Goal: Information Seeking & Learning: Learn about a topic

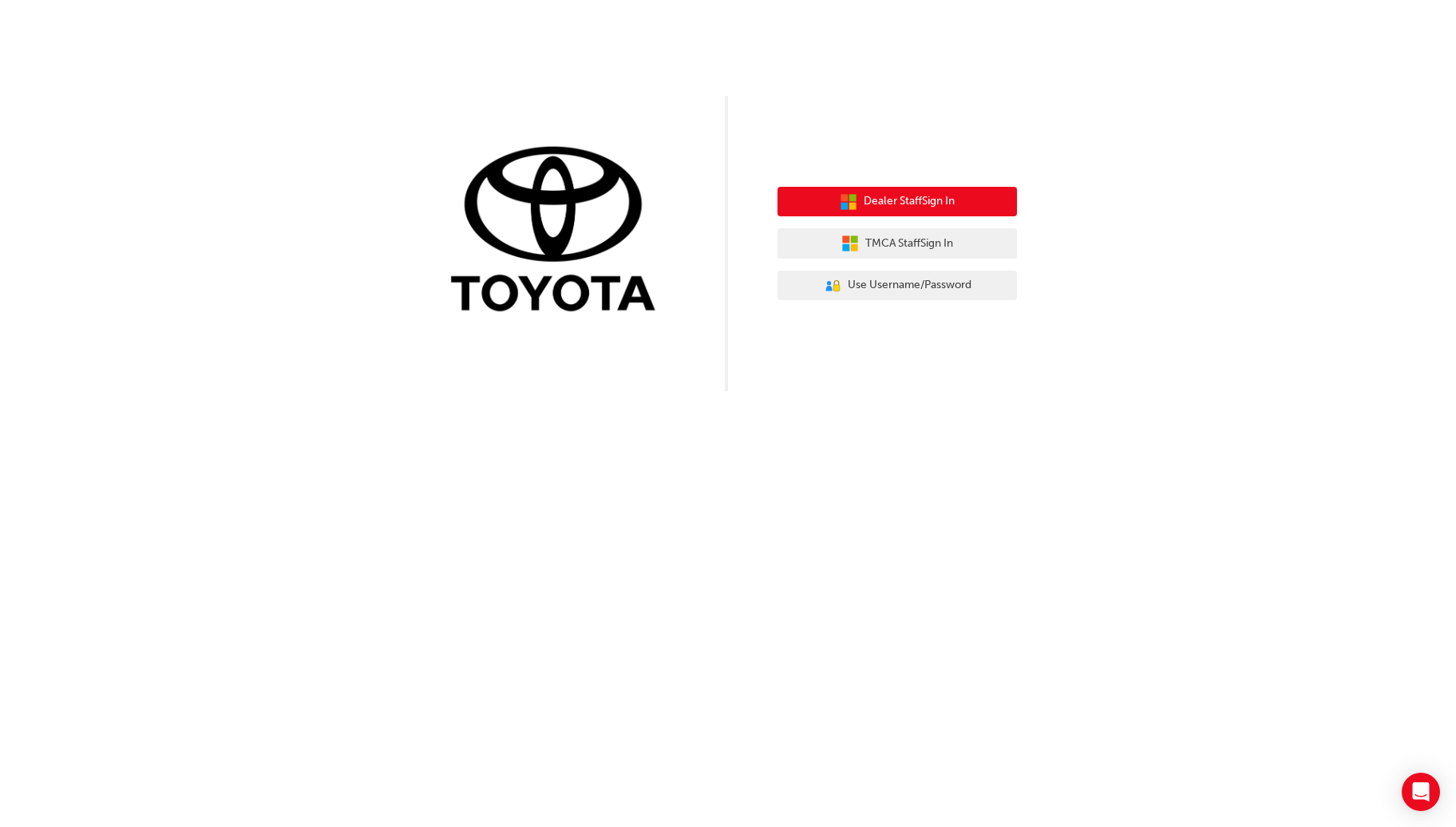
click at [949, 199] on span "Dealer Staff Sign In" at bounding box center [908, 202] width 91 height 18
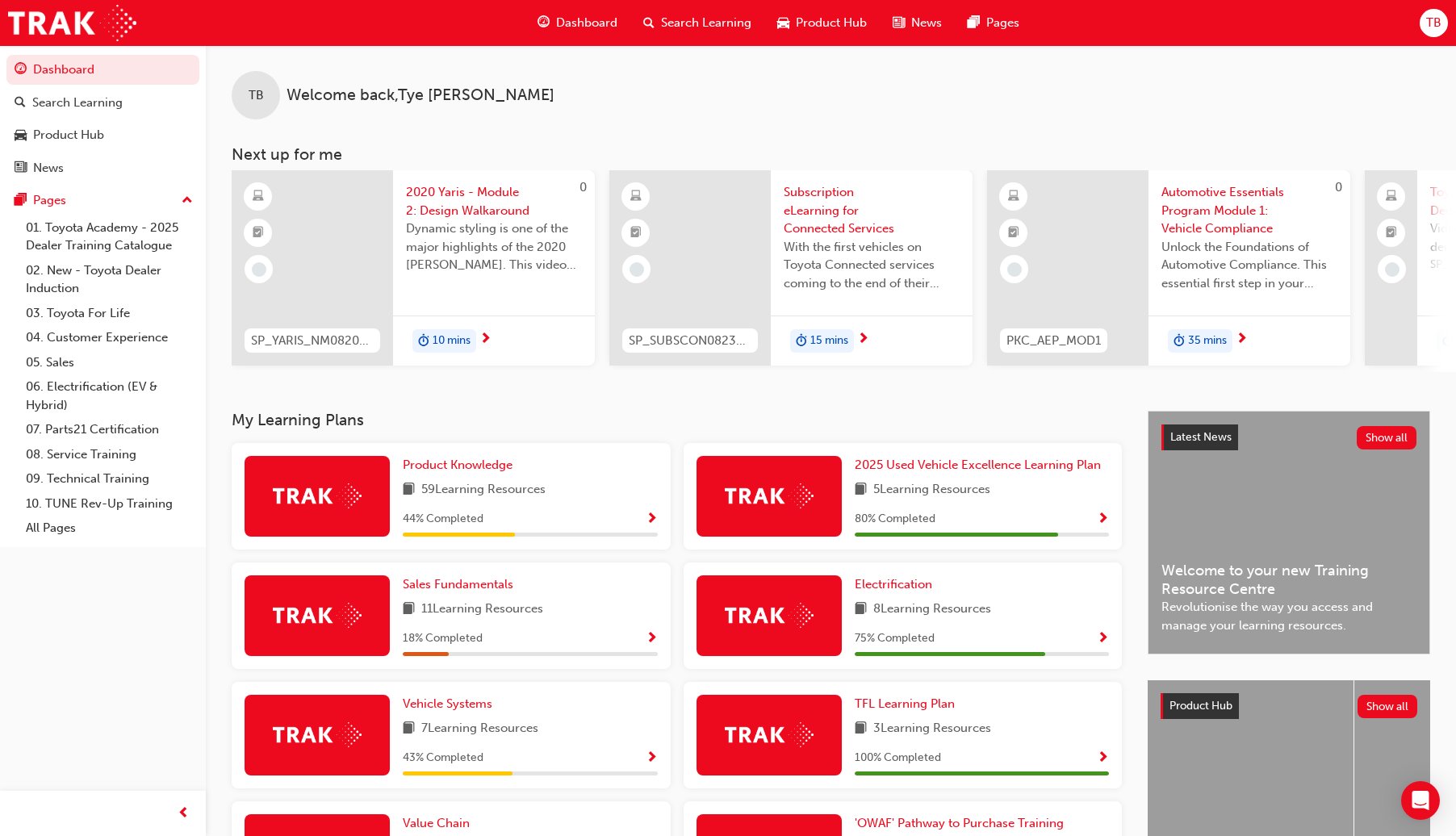
click at [718, 26] on span "Search Learning" at bounding box center [707, 23] width 91 height 18
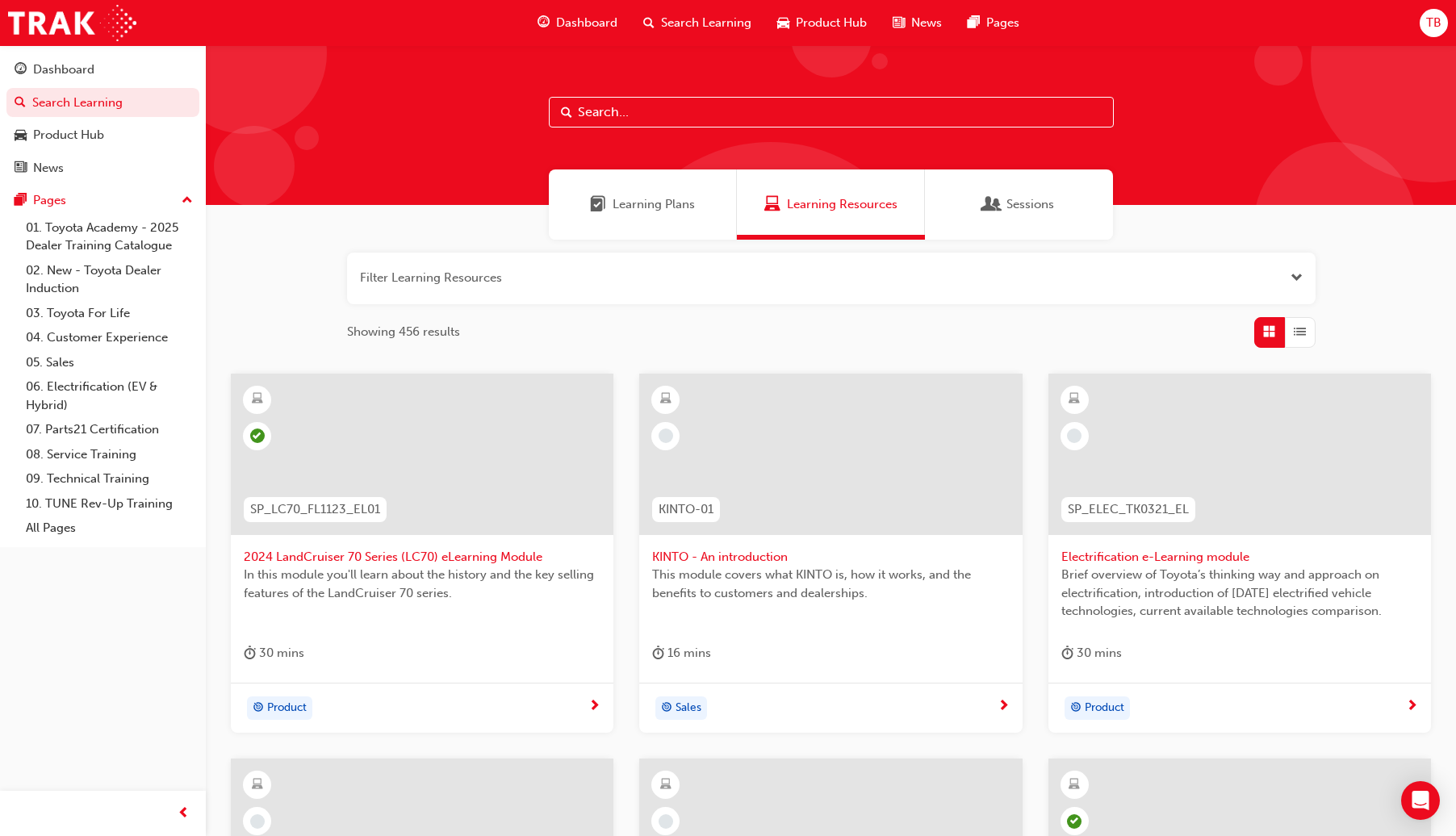
click at [679, 112] on input "text" at bounding box center [831, 111] width 565 height 31
paste input "OWAF' Pathway to Purchase - Step 1: Connect"
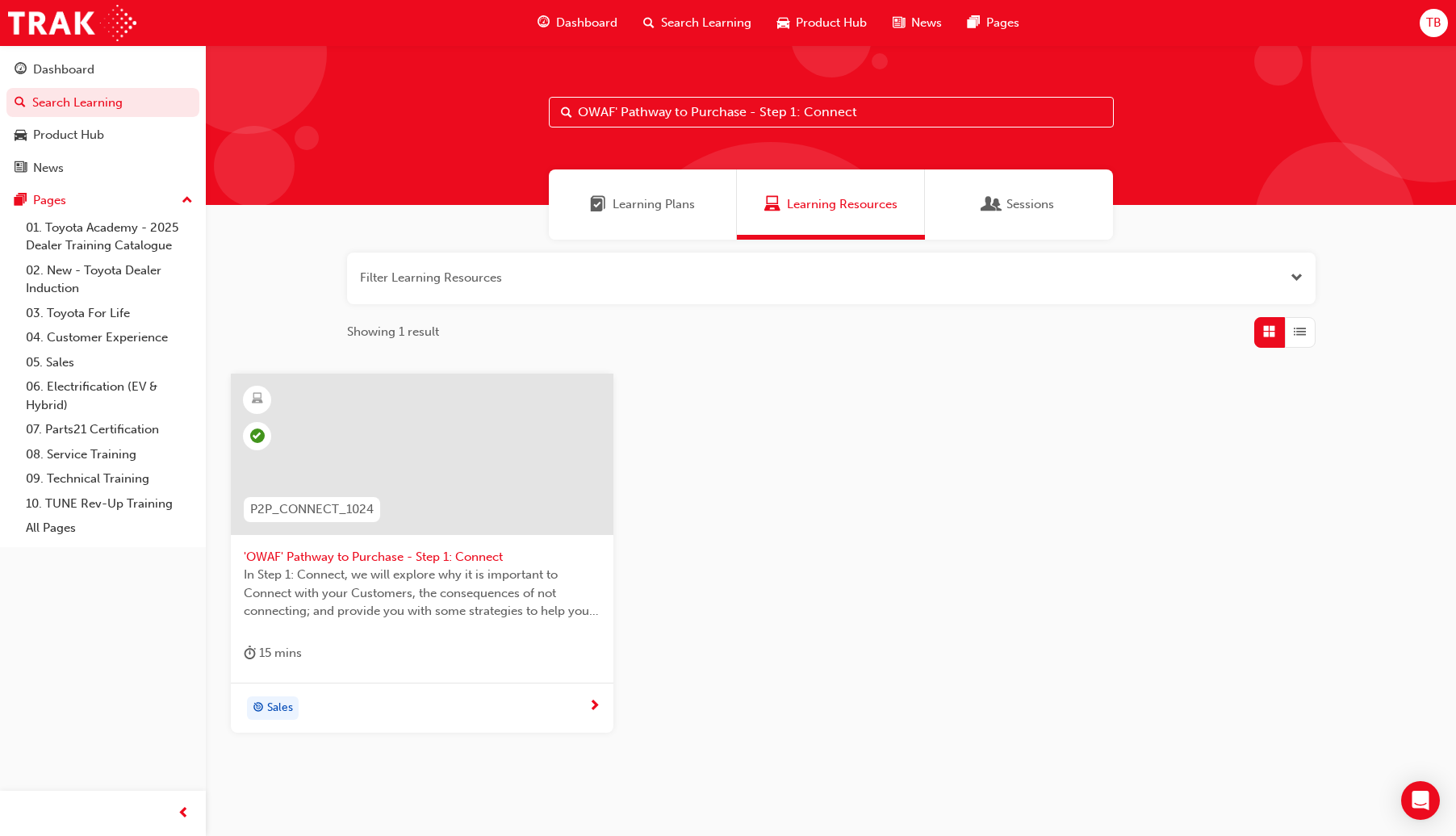
drag, startPoint x: 884, startPoint y: 98, endPoint x: 515, endPoint y: 105, distance: 369.1
click at [515, 105] on div "OWAF' Pathway to Purchase - Step 1: Connect" at bounding box center [830, 125] width 1250 height 160
paste input "2: Understand"
type input "OWAF' Pathway to Purchase - Step 2: Understand"
click at [432, 489] on div at bounding box center [423, 455] width 383 height 162
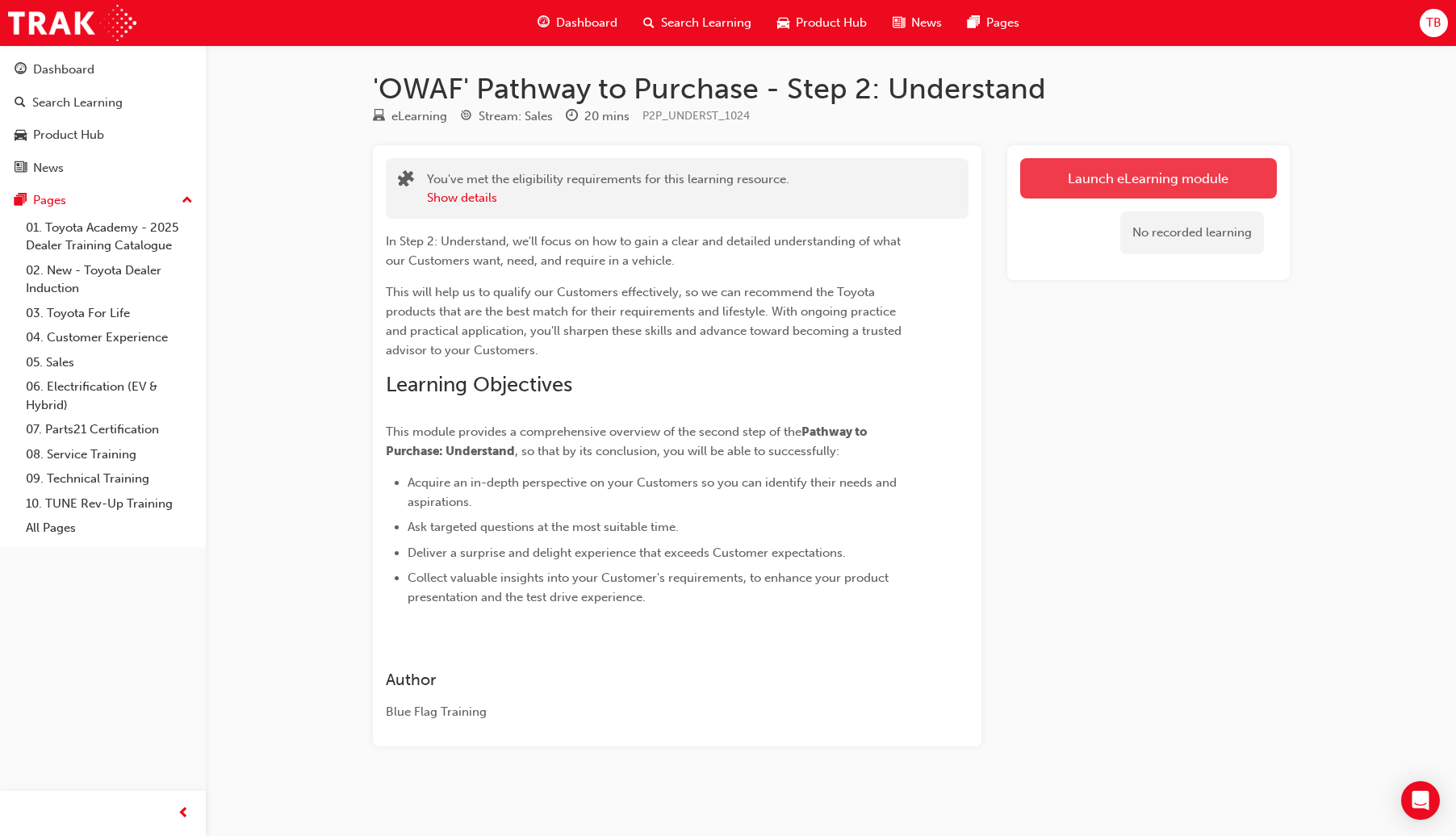
click at [1161, 184] on link "Launch eLearning module" at bounding box center [1148, 178] width 257 height 40
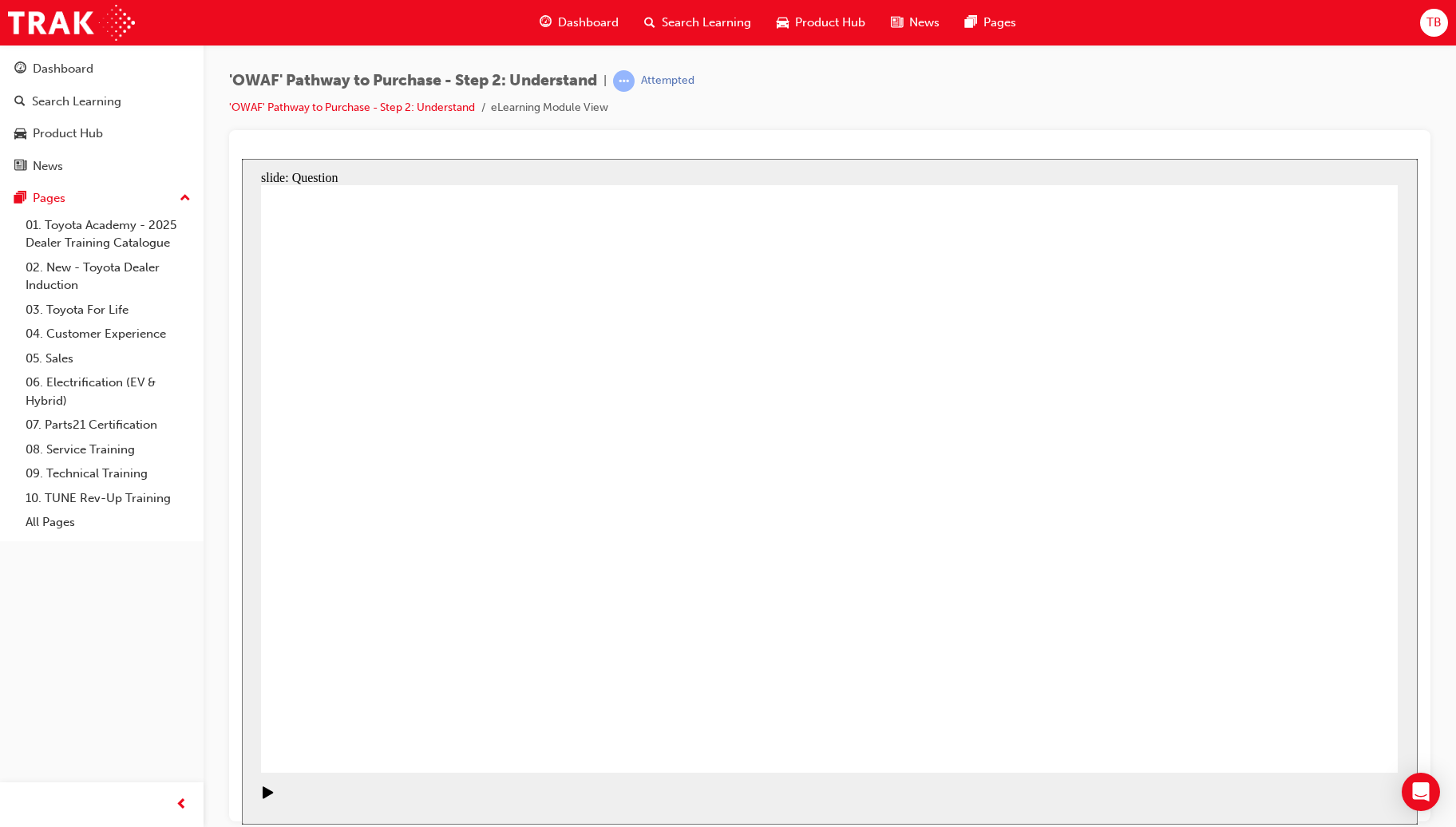
drag, startPoint x: 1243, startPoint y: 558, endPoint x: 828, endPoint y: 566, distance: 415.1
drag, startPoint x: 1208, startPoint y: 549, endPoint x: 526, endPoint y: 544, distance: 682.0
drag, startPoint x: 1201, startPoint y: 492, endPoint x: 822, endPoint y: 562, distance: 385.4
drag, startPoint x: 1217, startPoint y: 527, endPoint x: 471, endPoint y: 540, distance: 746.1
drag, startPoint x: 1216, startPoint y: 484, endPoint x: 830, endPoint y: 559, distance: 393.2
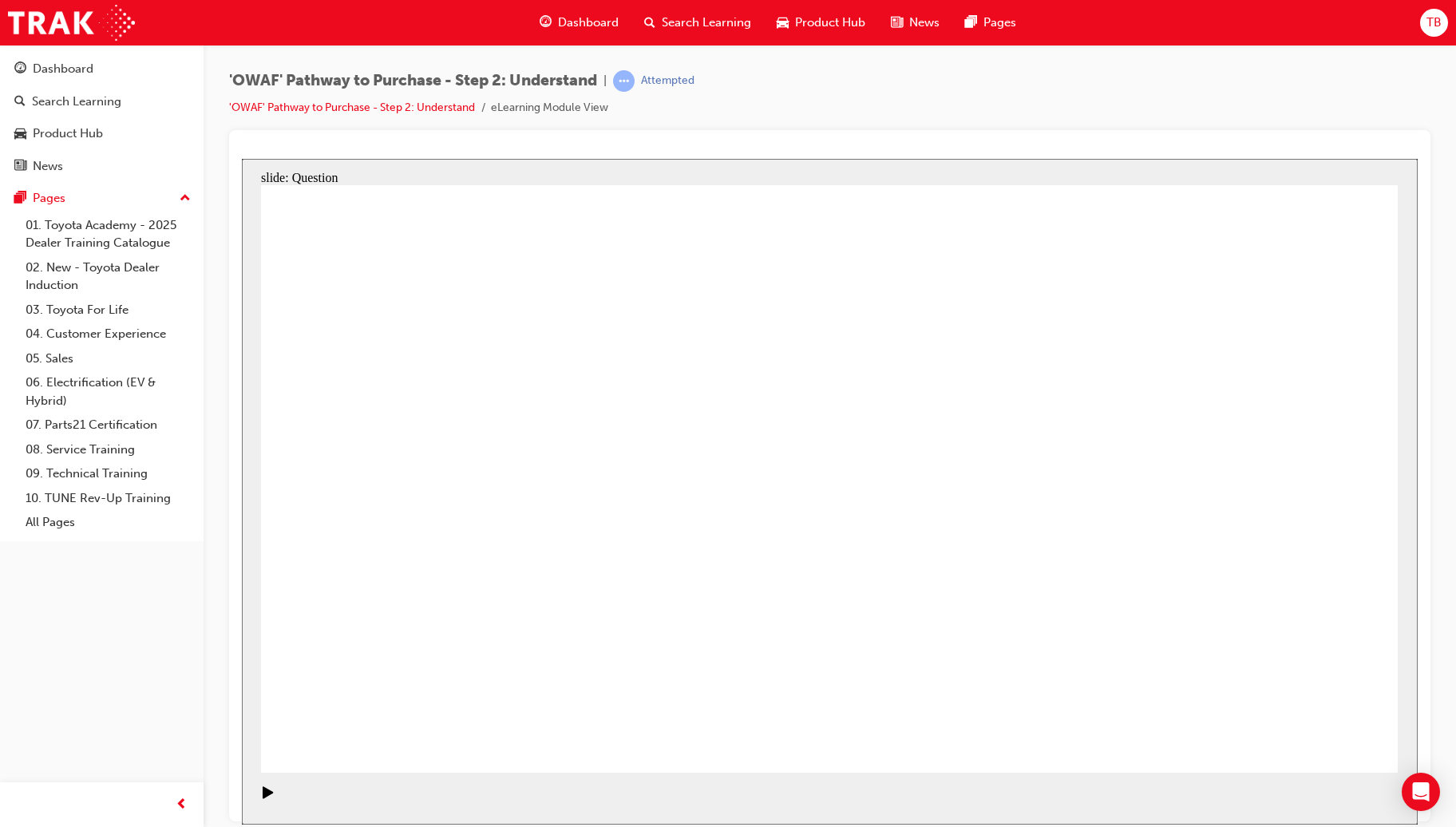
drag, startPoint x: 1217, startPoint y: 539, endPoint x: 526, endPoint y: 564, distance: 691.5
drag, startPoint x: 1227, startPoint y: 545, endPoint x: 553, endPoint y: 554, distance: 674.1
drag, startPoint x: 1246, startPoint y: 509, endPoint x: 522, endPoint y: 513, distance: 724.0
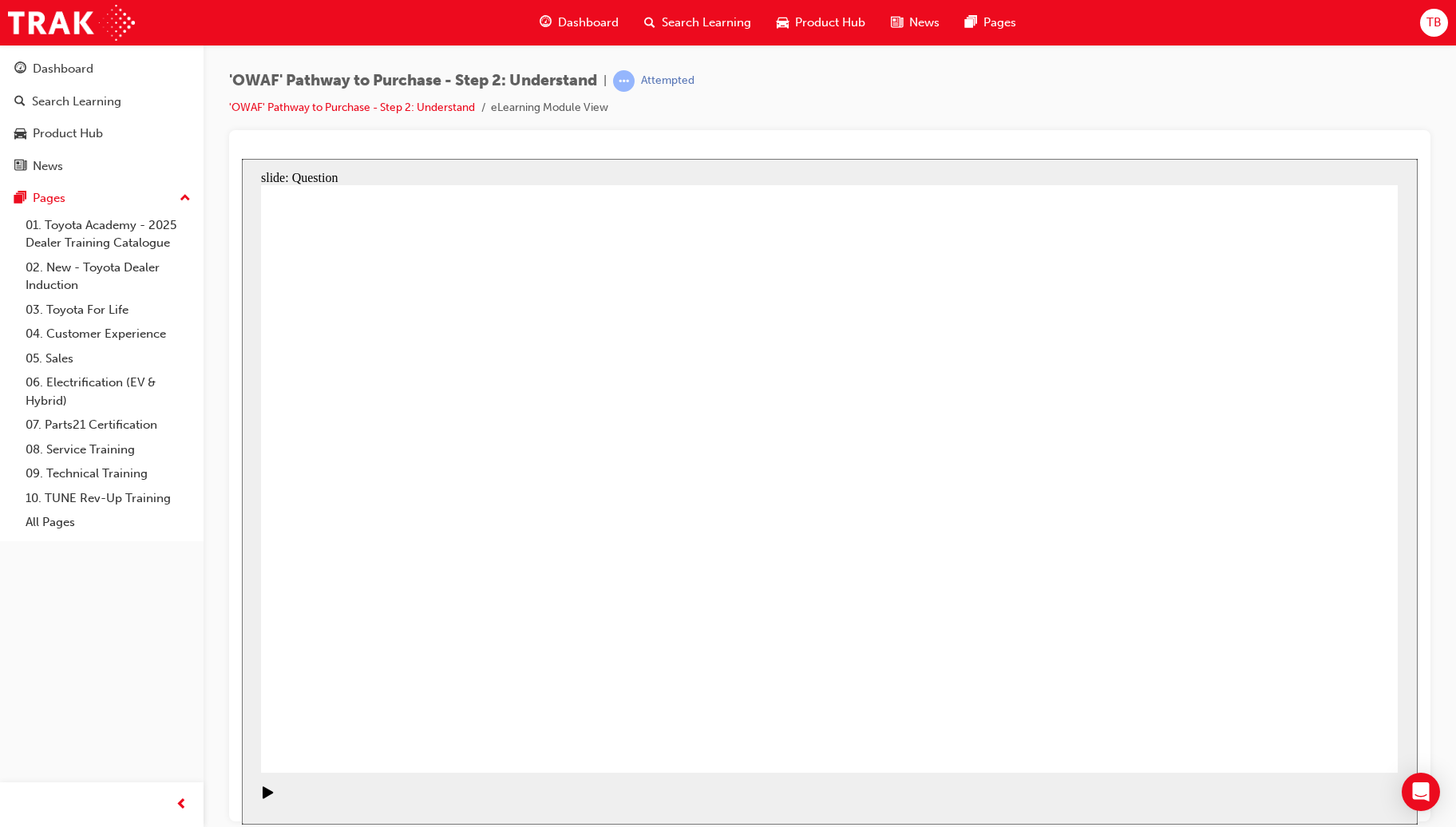
drag, startPoint x: 1198, startPoint y: 526, endPoint x: 817, endPoint y: 555, distance: 382.1
drag, startPoint x: 1213, startPoint y: 550, endPoint x: 903, endPoint y: 548, distance: 310.0
drag, startPoint x: 1222, startPoint y: 504, endPoint x: 487, endPoint y: 537, distance: 735.7
drag, startPoint x: 1219, startPoint y: 522, endPoint x: 813, endPoint y: 557, distance: 407.5
drag, startPoint x: 1209, startPoint y: 547, endPoint x: 806, endPoint y: 554, distance: 403.1
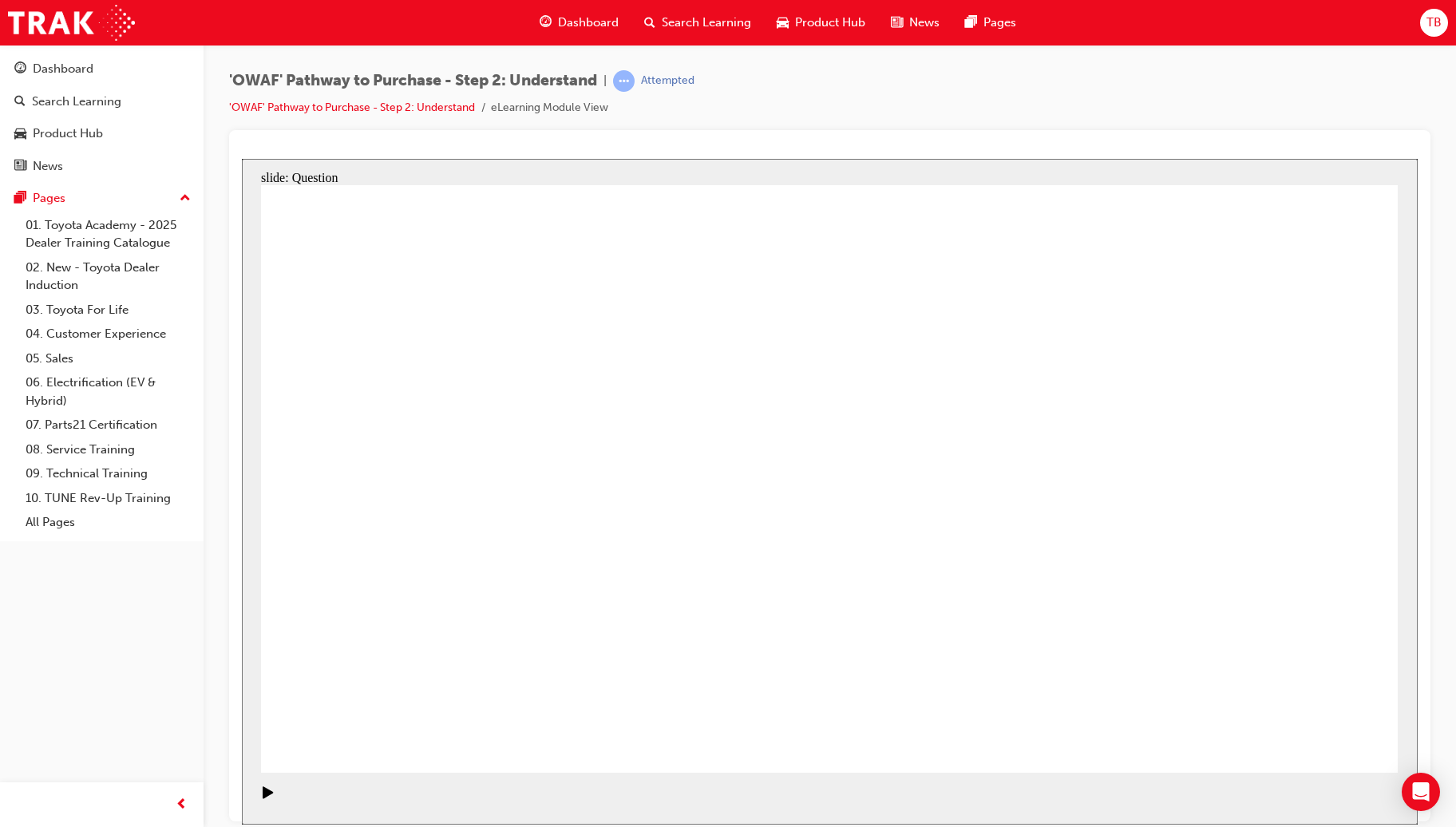
drag, startPoint x: 1213, startPoint y: 554, endPoint x: 483, endPoint y: 540, distance: 730.1
drag, startPoint x: 1237, startPoint y: 552, endPoint x: 506, endPoint y: 562, distance: 731.1
drag, startPoint x: 1244, startPoint y: 529, endPoint x: 500, endPoint y: 542, distance: 744.1
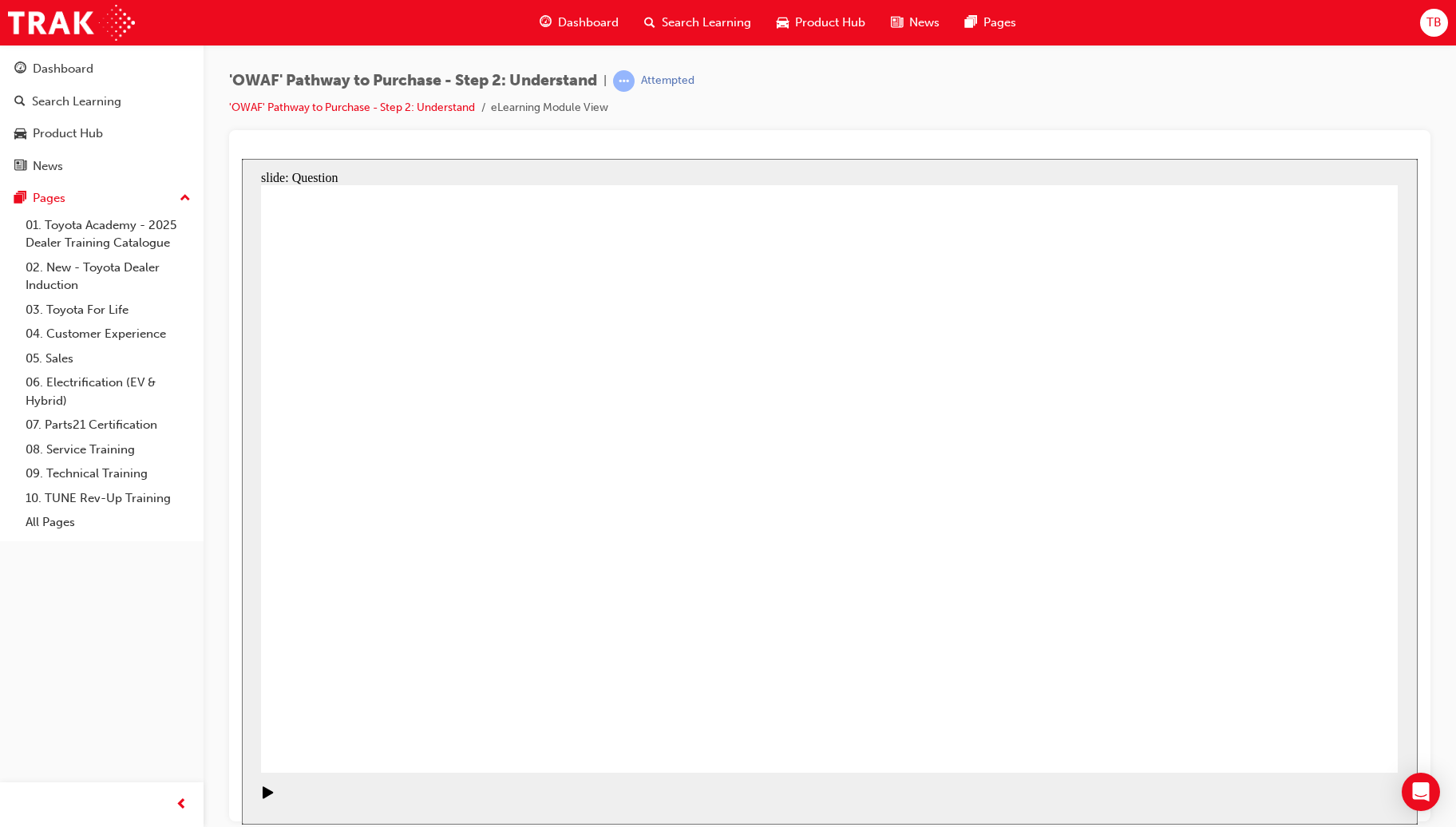
drag, startPoint x: 540, startPoint y: 601, endPoint x: 617, endPoint y: 425, distance: 192.1
drag, startPoint x: 712, startPoint y: 723, endPoint x: 819, endPoint y: 433, distance: 309.1
drag, startPoint x: 612, startPoint y: 427, endPoint x: 488, endPoint y: 619, distance: 228.6
drag, startPoint x: 512, startPoint y: 660, endPoint x: 579, endPoint y: 435, distance: 234.8
drag, startPoint x: 923, startPoint y: 611, endPoint x: 1049, endPoint y: 441, distance: 211.6
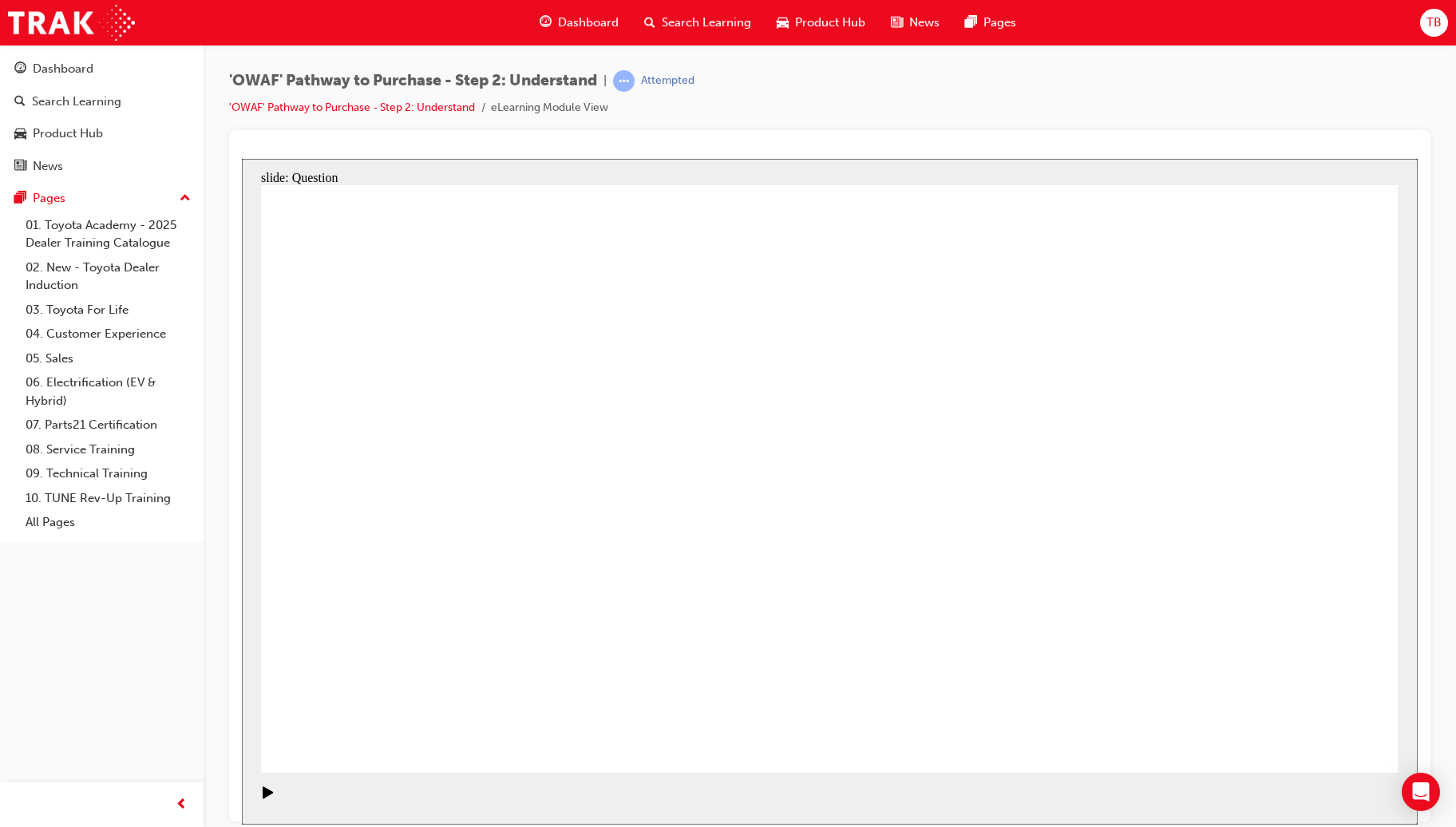
drag, startPoint x: 1148, startPoint y: 726, endPoint x: 859, endPoint y: 504, distance: 364.4
checkbox input "true"
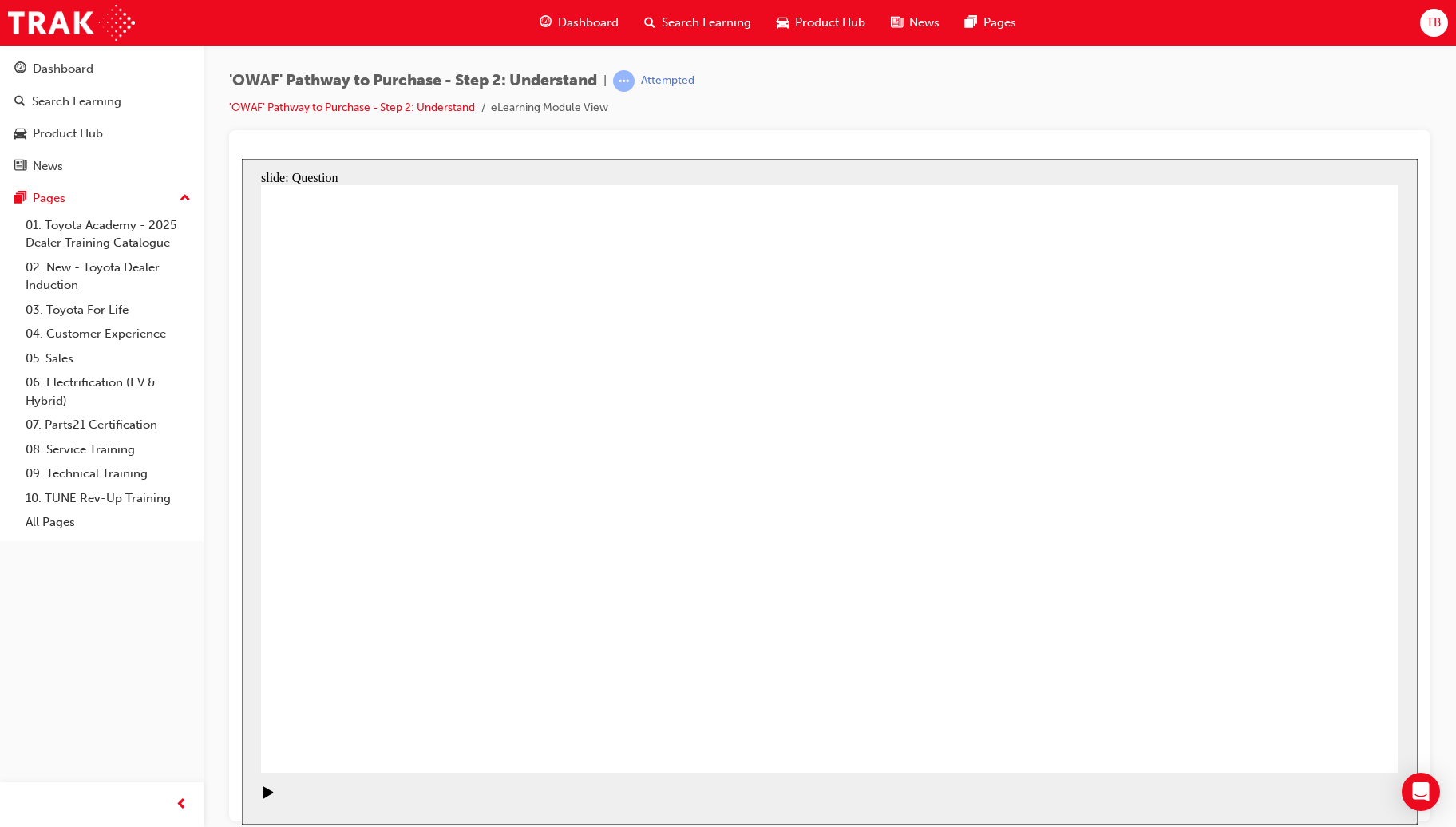
checkbox input "true"
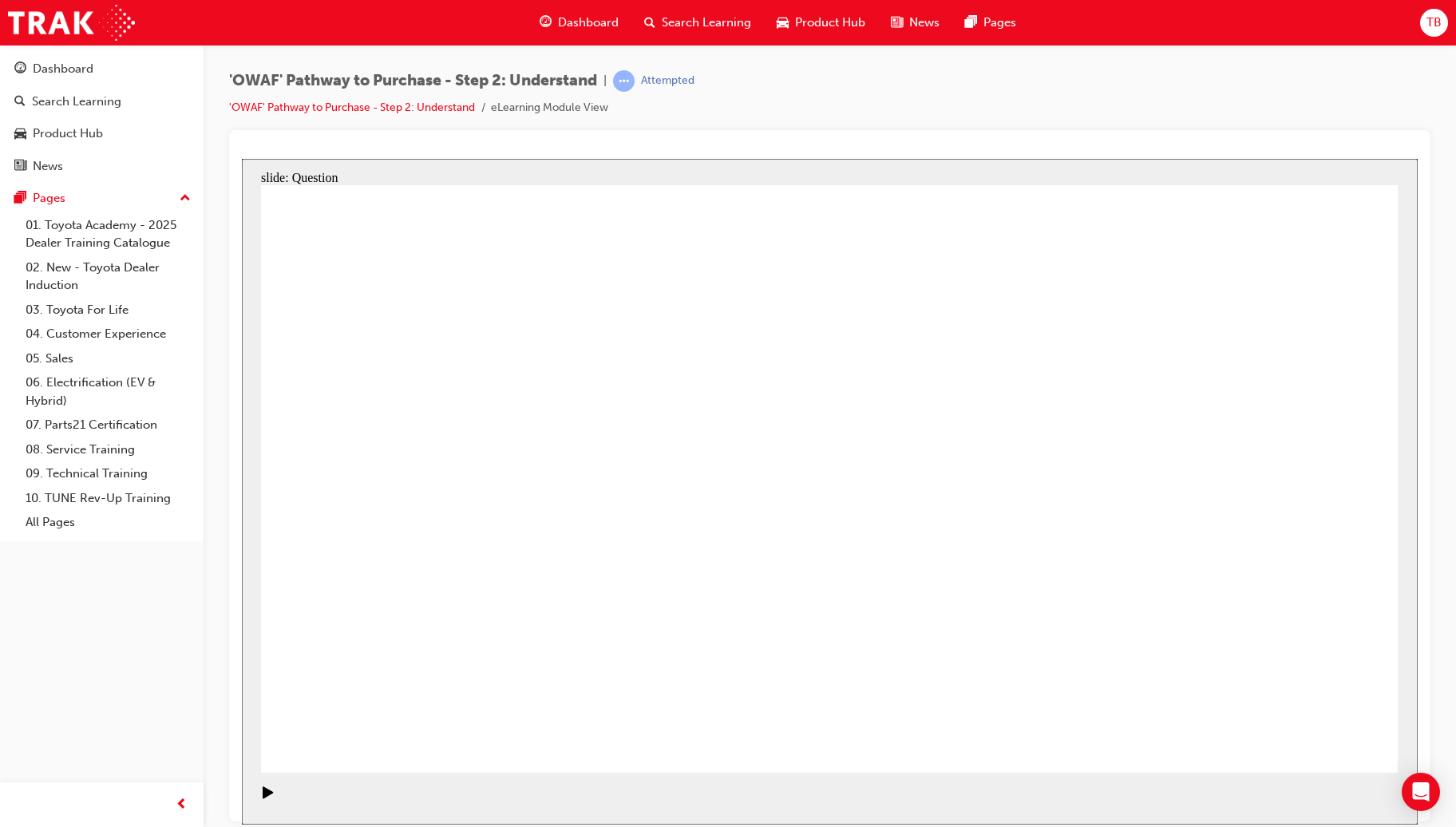
checkbox input "true"
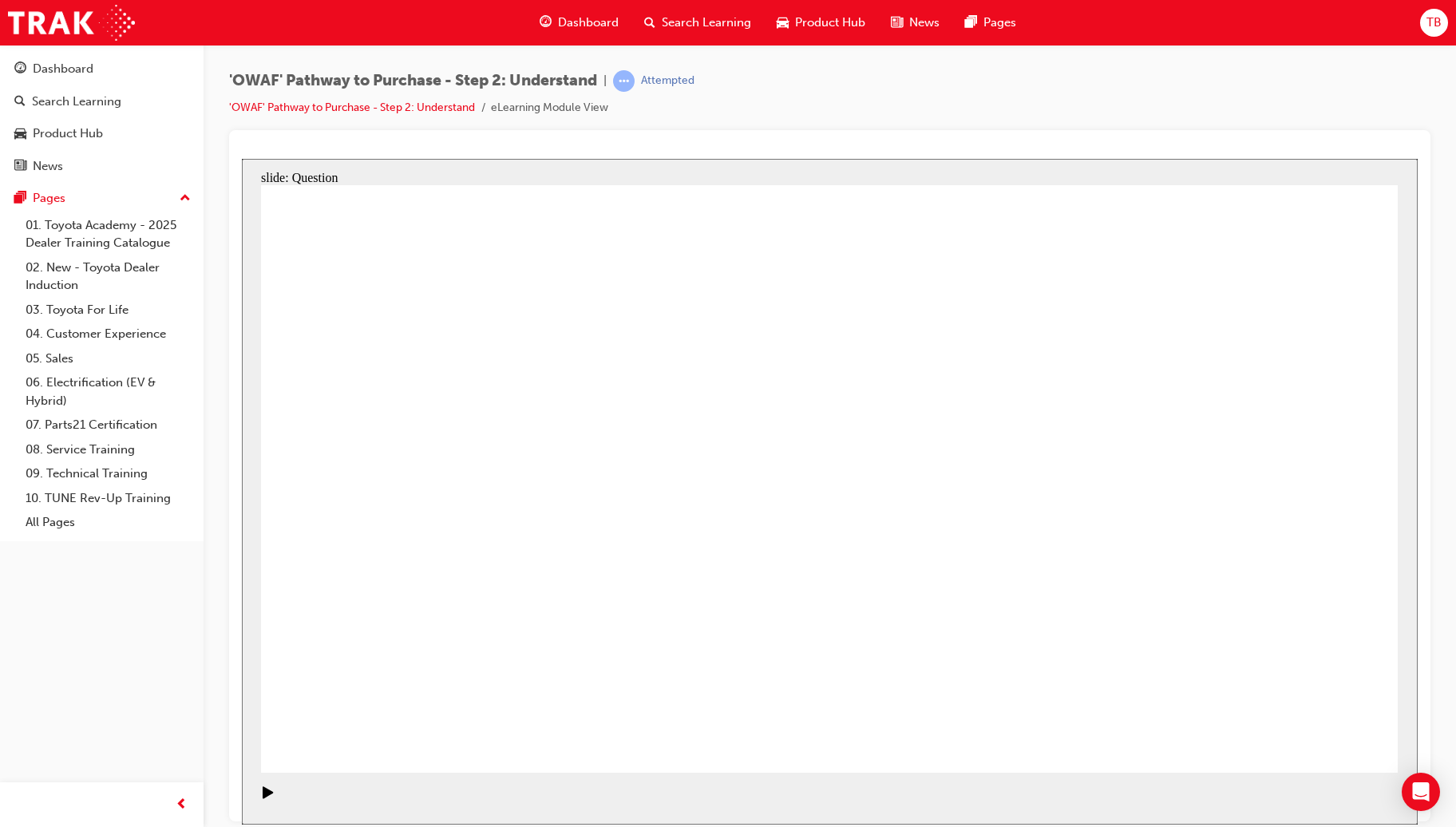
radio input "true"
drag, startPoint x: 950, startPoint y: 413, endPoint x: 490, endPoint y: 639, distance: 512.5
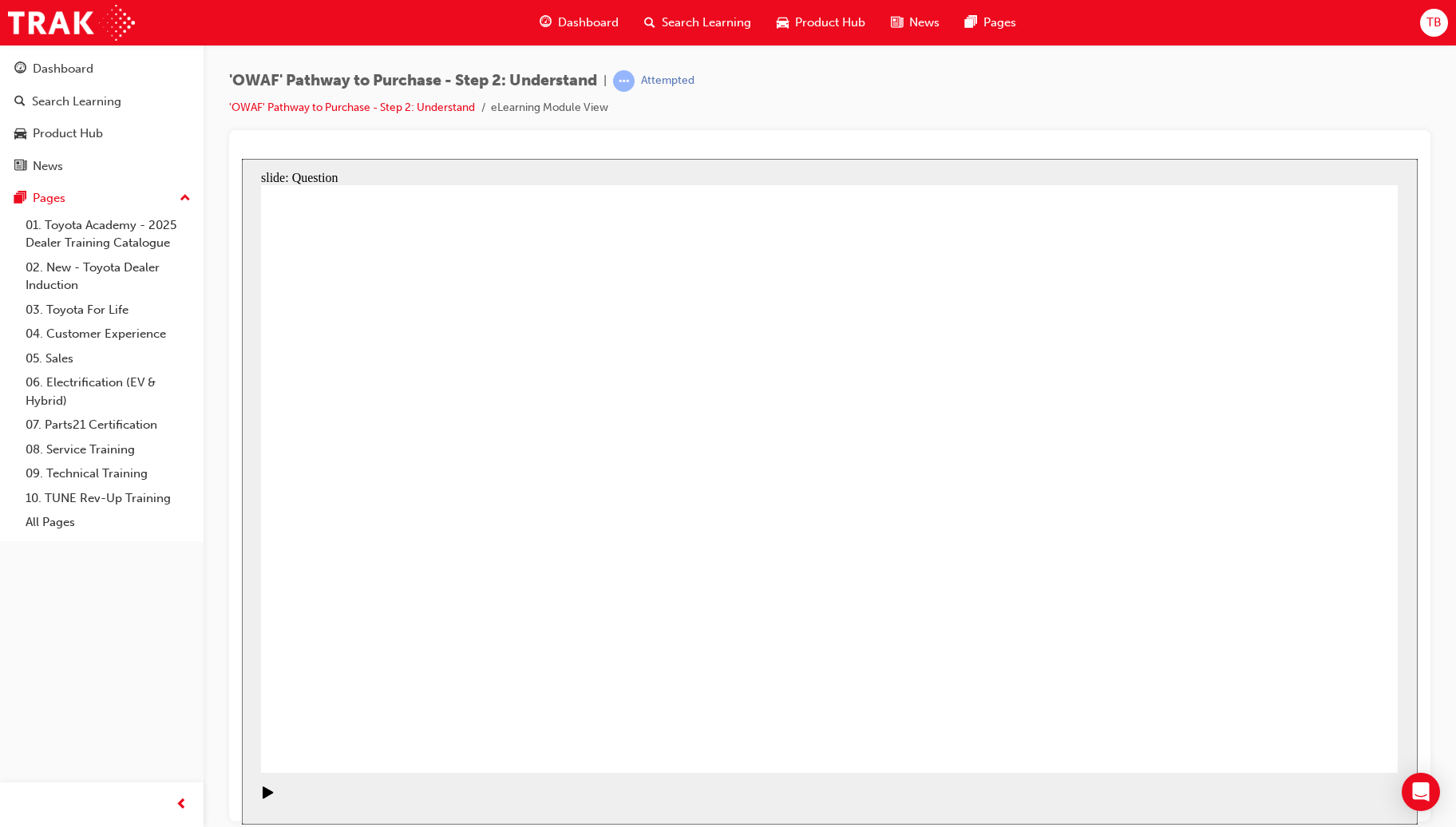
drag, startPoint x: 844, startPoint y: 404, endPoint x: 389, endPoint y: 632, distance: 508.9
drag, startPoint x: 737, startPoint y: 415, endPoint x: 1181, endPoint y: 630, distance: 493.3
drag, startPoint x: 1060, startPoint y: 413, endPoint x: 601, endPoint y: 624, distance: 505.2
drag, startPoint x: 380, startPoint y: 413, endPoint x: 1059, endPoint y: 635, distance: 714.4
drag, startPoint x: 503, startPoint y: 402, endPoint x: 845, endPoint y: 629, distance: 410.5
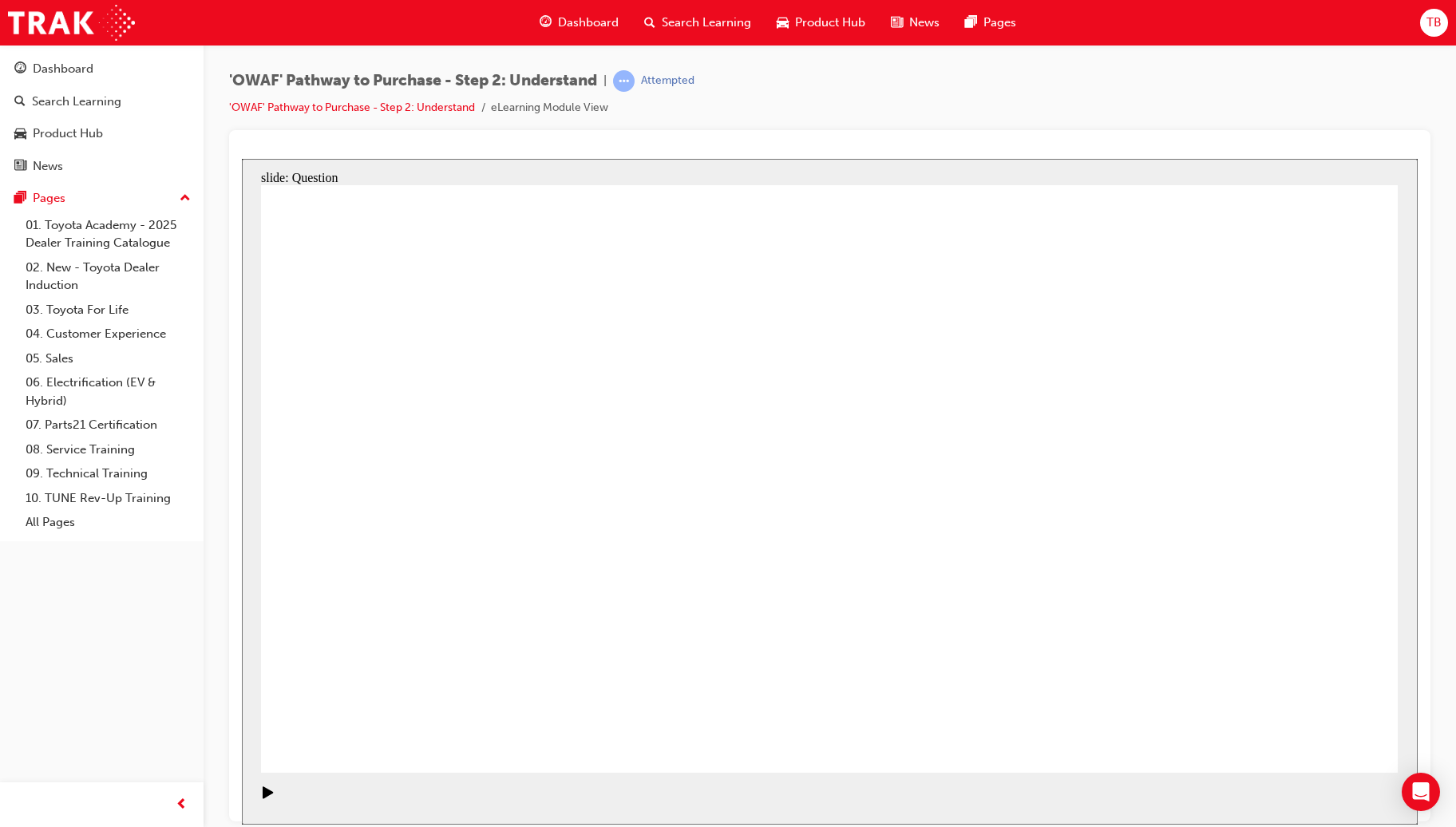
drag, startPoint x: 1187, startPoint y: 415, endPoint x: 970, endPoint y: 644, distance: 315.5
drag, startPoint x: 1303, startPoint y: 411, endPoint x: 738, endPoint y: 632, distance: 606.7
drag, startPoint x: 635, startPoint y: 427, endPoint x: 1292, endPoint y: 656, distance: 695.8
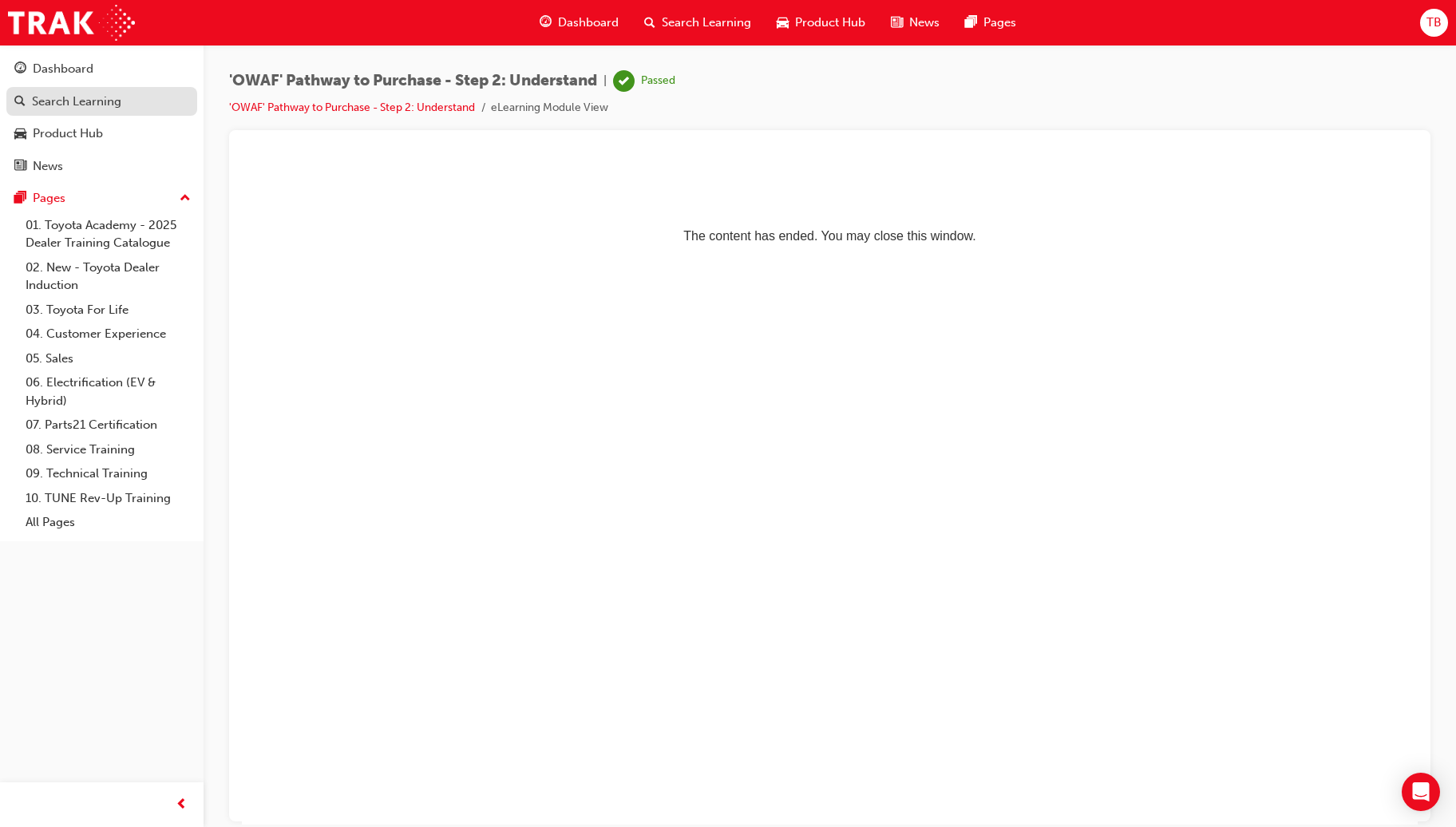
click at [91, 92] on div "Search Learning" at bounding box center [77, 101] width 90 height 18
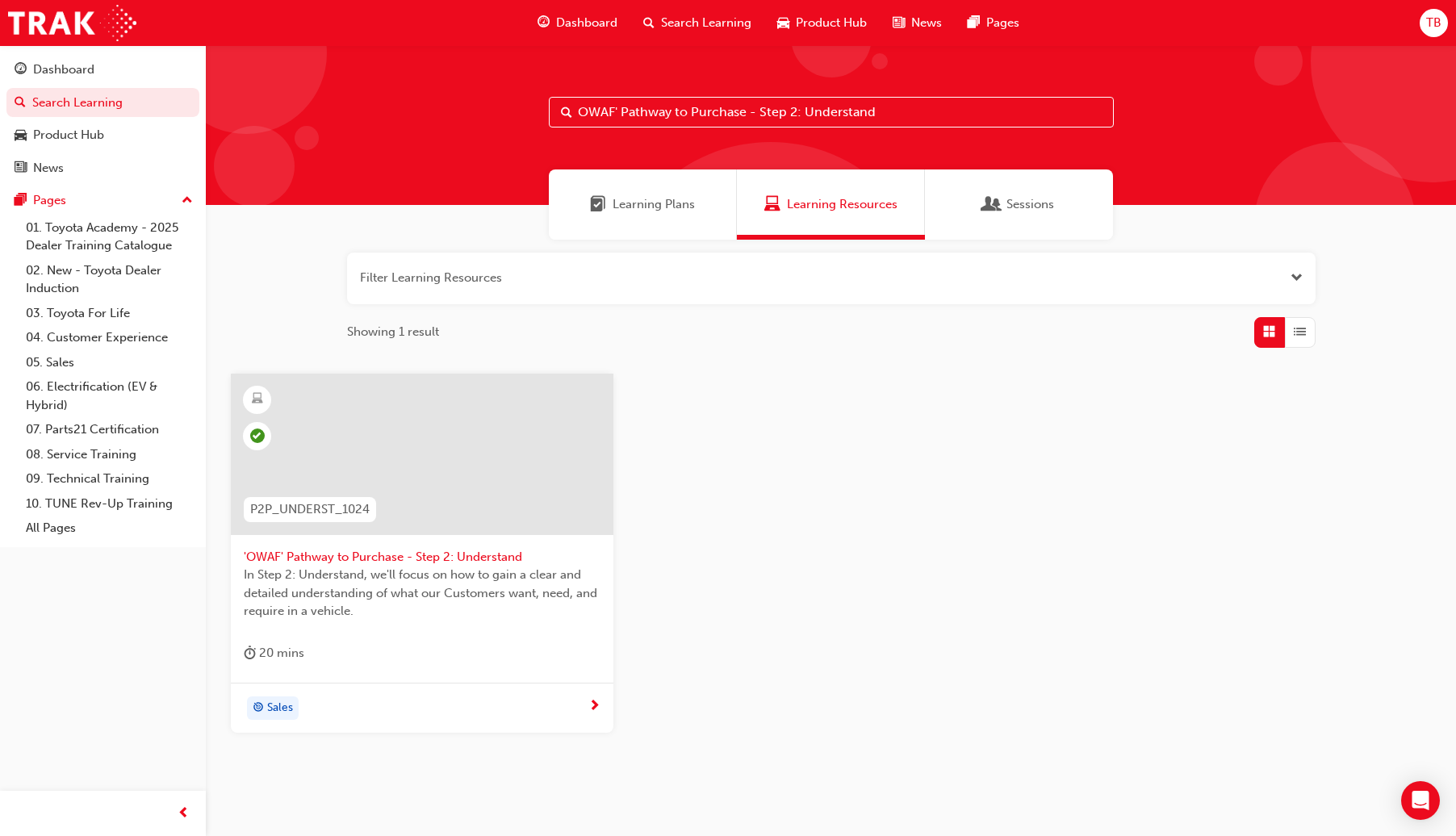
click at [715, 123] on input "OWAF' Pathway to Purchase - Step 2: Understand" at bounding box center [831, 111] width 565 height 31
drag, startPoint x: 920, startPoint y: 113, endPoint x: 501, endPoint y: 113, distance: 419.0
click at [501, 113] on div "OWAF' Pathway to Purchase - Step 2: Understand" at bounding box center [830, 125] width 1250 height 160
paste input "'OWAF' Pathway to Purchase - Step 3: Advise"
type input "'OWAF' Pathway to Purchase - Step 3: Advise"
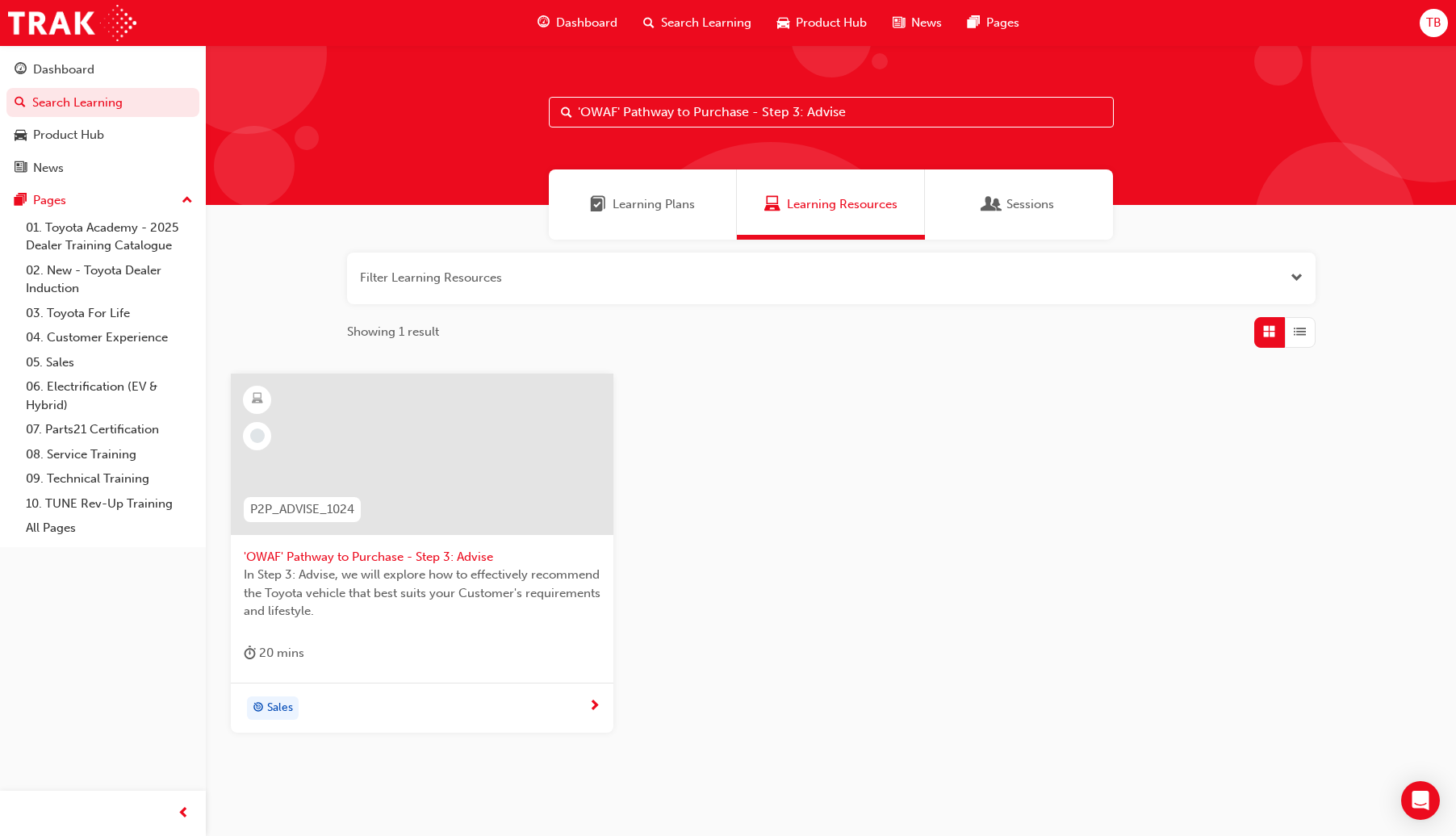
click at [468, 482] on div at bounding box center [423, 455] width 383 height 162
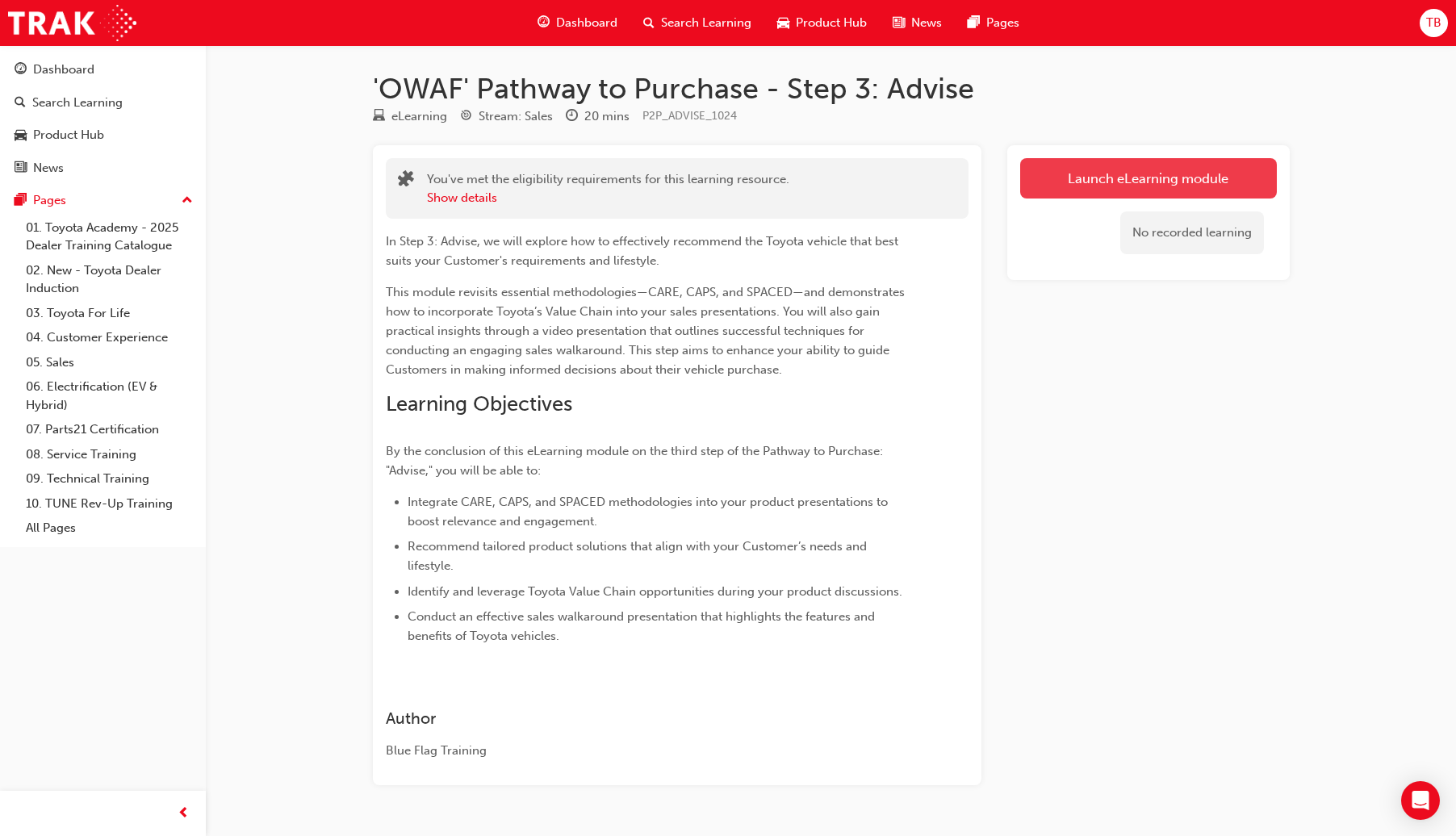
click at [1118, 164] on link "Launch eLearning module" at bounding box center [1148, 178] width 257 height 40
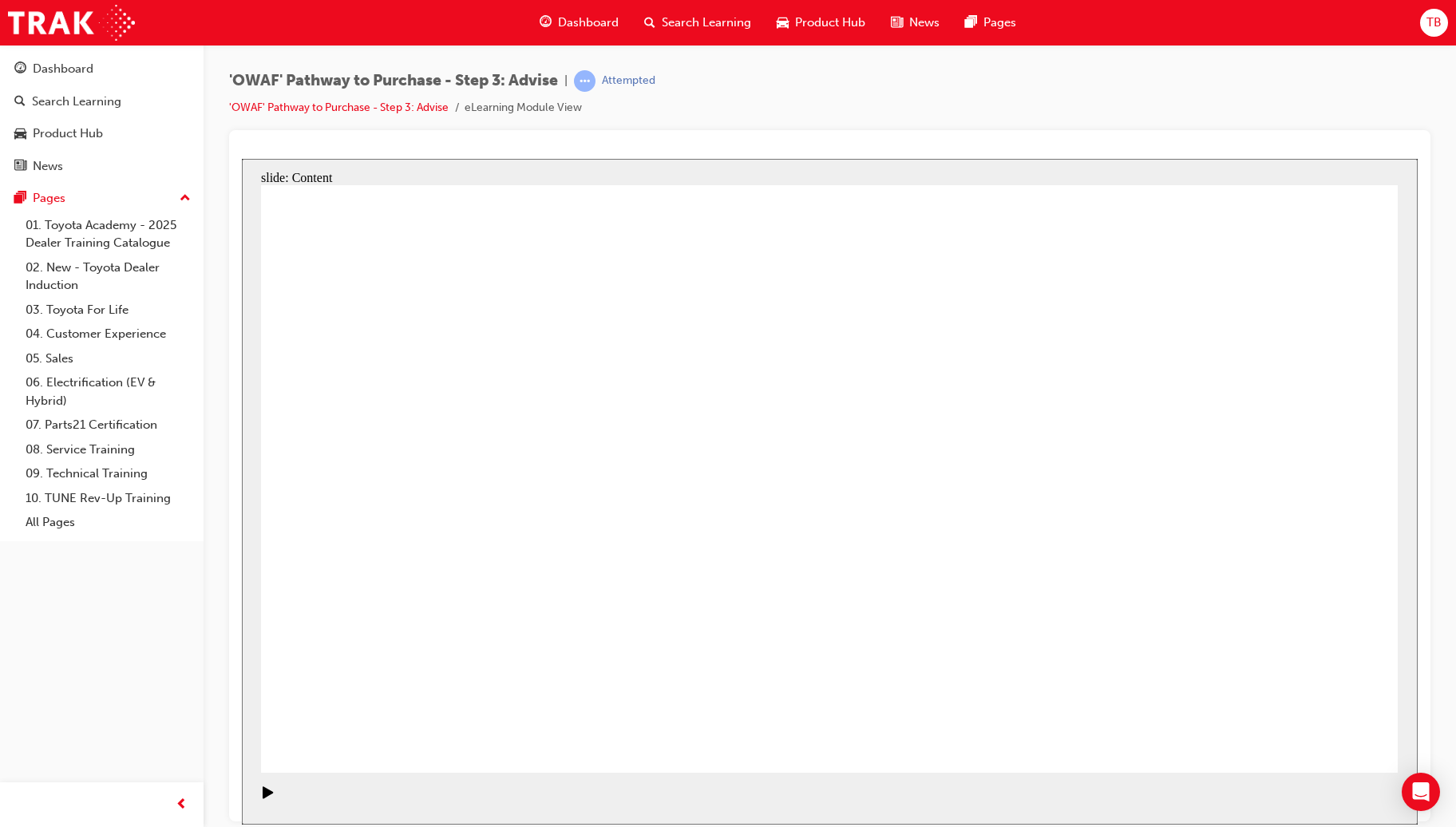
drag, startPoint x: 1069, startPoint y: 483, endPoint x: 1064, endPoint y: 513, distance: 30.4
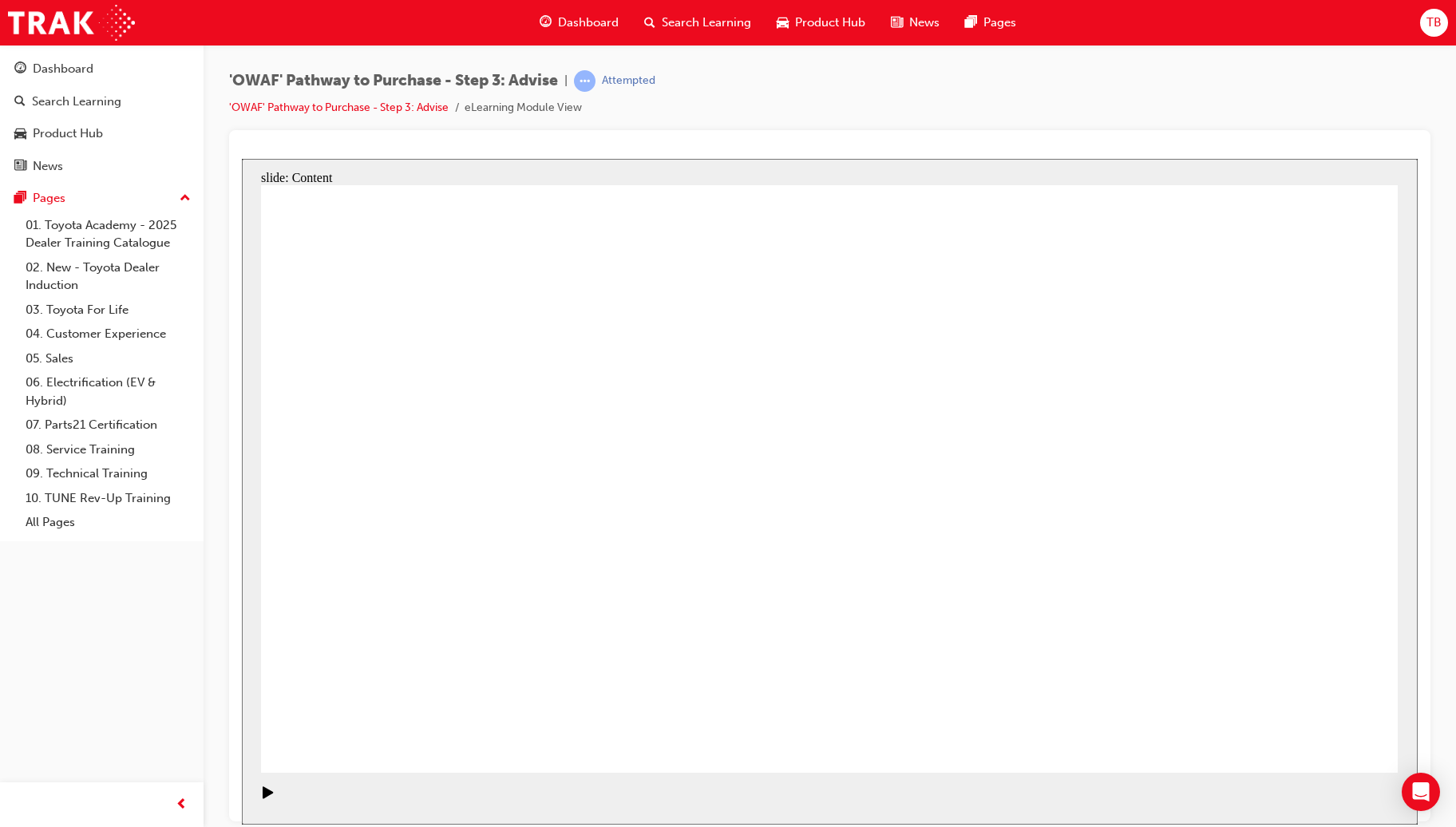
drag, startPoint x: 562, startPoint y: 536, endPoint x: 687, endPoint y: 539, distance: 125.0
drag, startPoint x: 663, startPoint y: 563, endPoint x: 763, endPoint y: 567, distance: 100.1
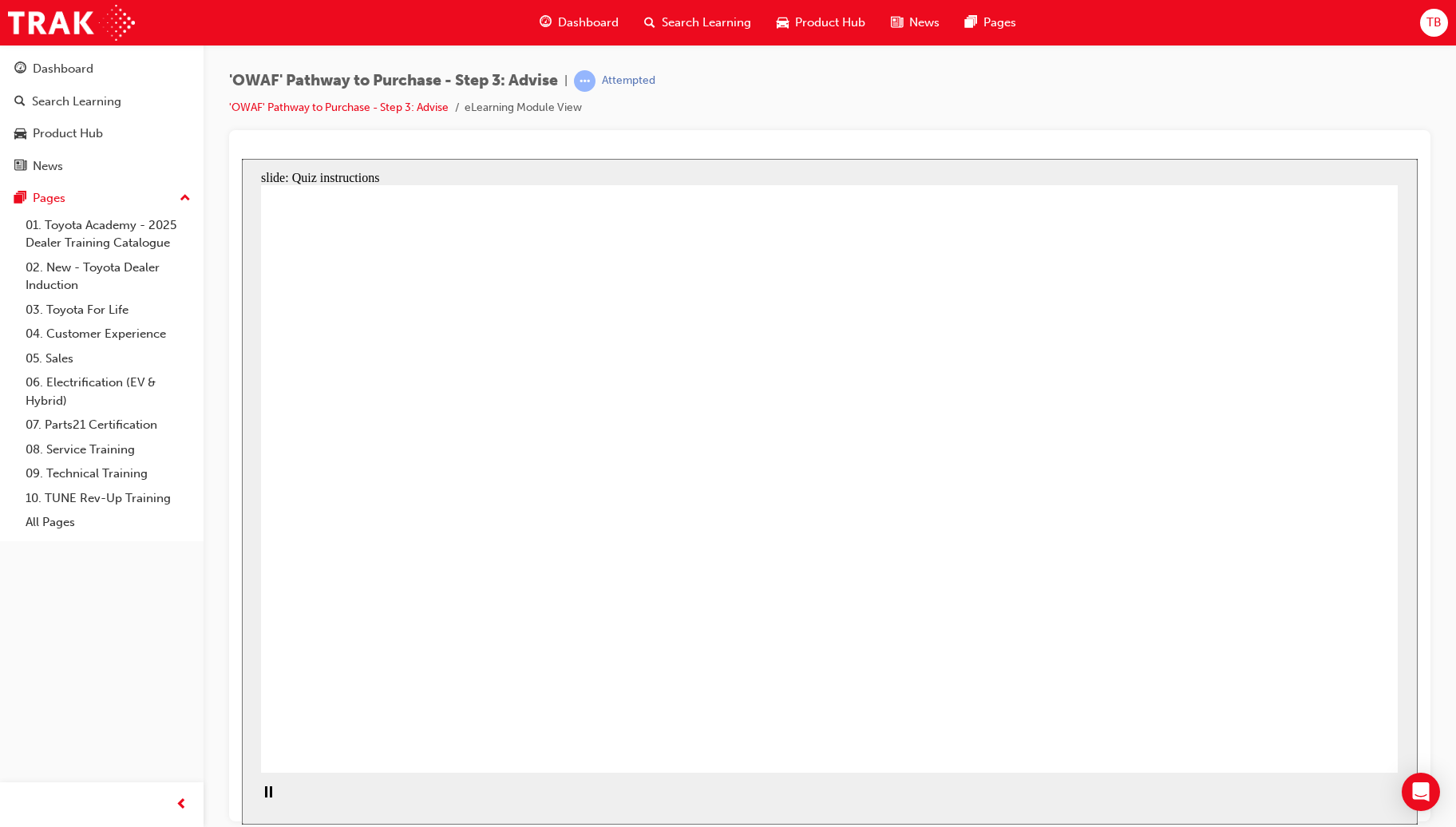
drag, startPoint x: 838, startPoint y: 660, endPoint x: 494, endPoint y: 420, distance: 419.4
drag, startPoint x: 584, startPoint y: 660, endPoint x: 591, endPoint y: 573, distance: 87.3
drag, startPoint x: 1143, startPoint y: 671, endPoint x: 456, endPoint y: 512, distance: 705.2
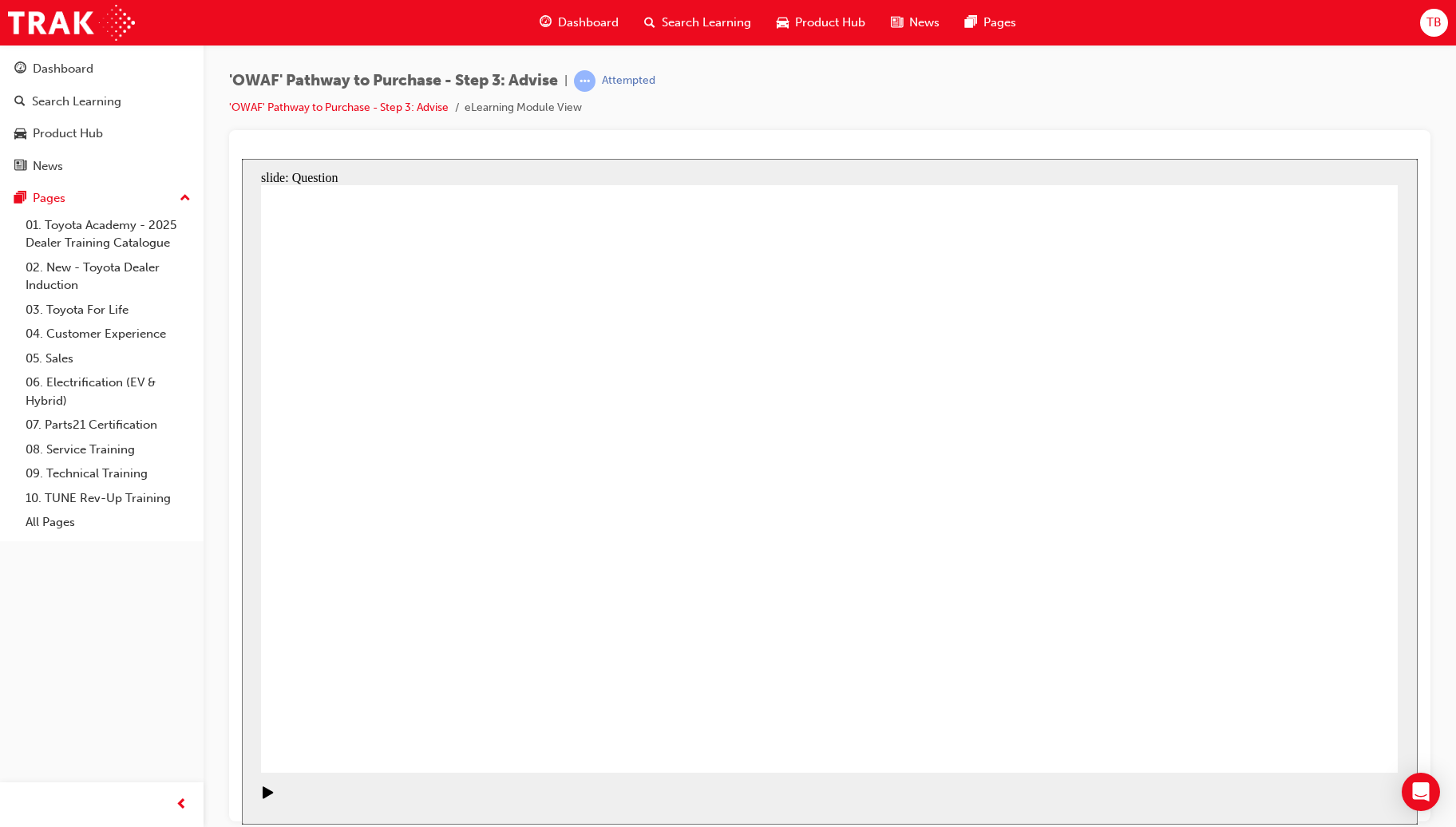
drag, startPoint x: 650, startPoint y: 662, endPoint x: 772, endPoint y: 429, distance: 263.0
drag, startPoint x: 862, startPoint y: 665, endPoint x: 541, endPoint y: 486, distance: 367.5
drag, startPoint x: 619, startPoint y: 615, endPoint x: 1007, endPoint y: 497, distance: 405.5
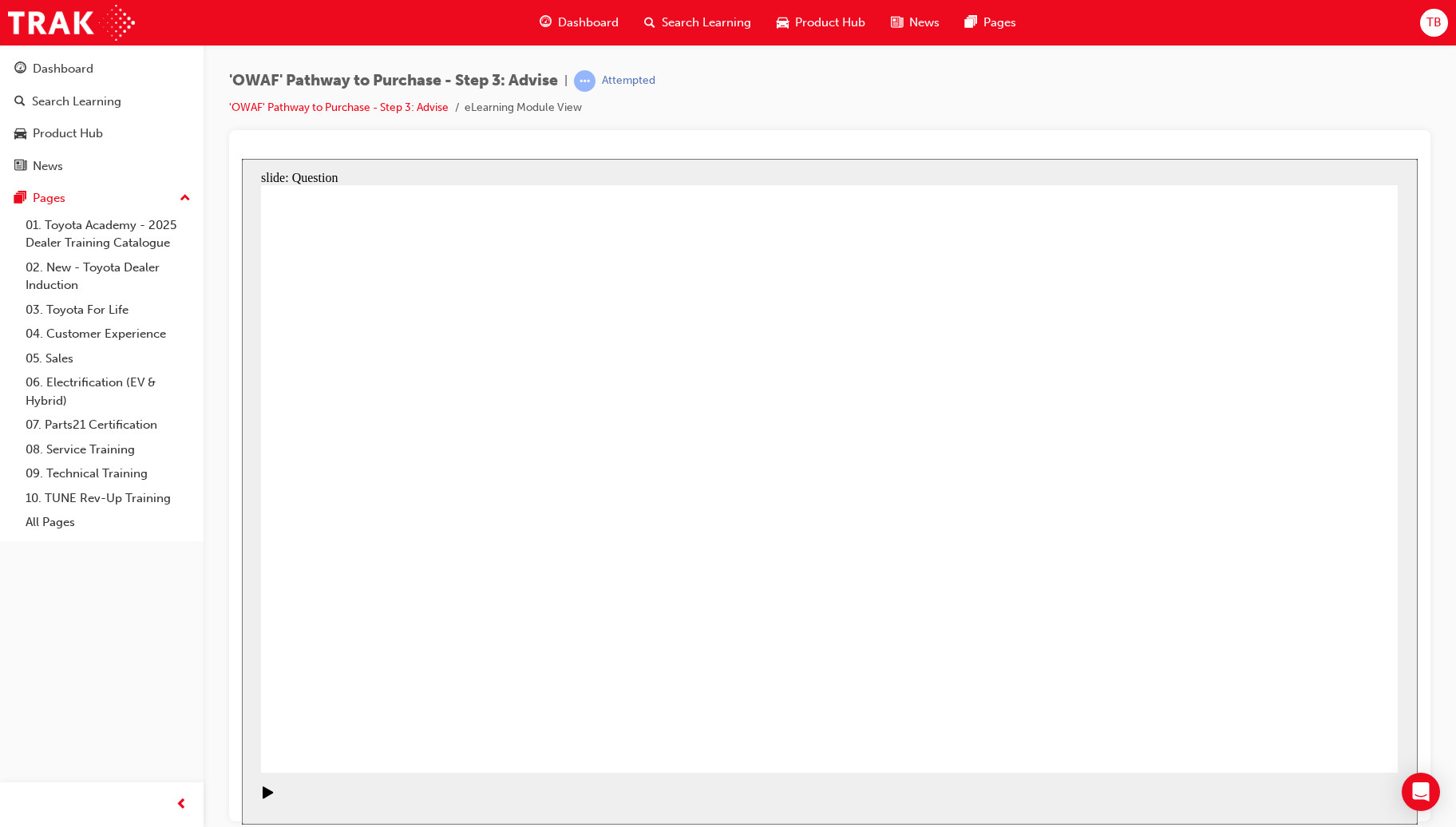
drag, startPoint x: 996, startPoint y: 480, endPoint x: 776, endPoint y: 649, distance: 277.4
drag, startPoint x: 1019, startPoint y: 723, endPoint x: 655, endPoint y: 744, distance: 364.6
drag, startPoint x: 595, startPoint y: 716, endPoint x: 977, endPoint y: 491, distance: 443.3
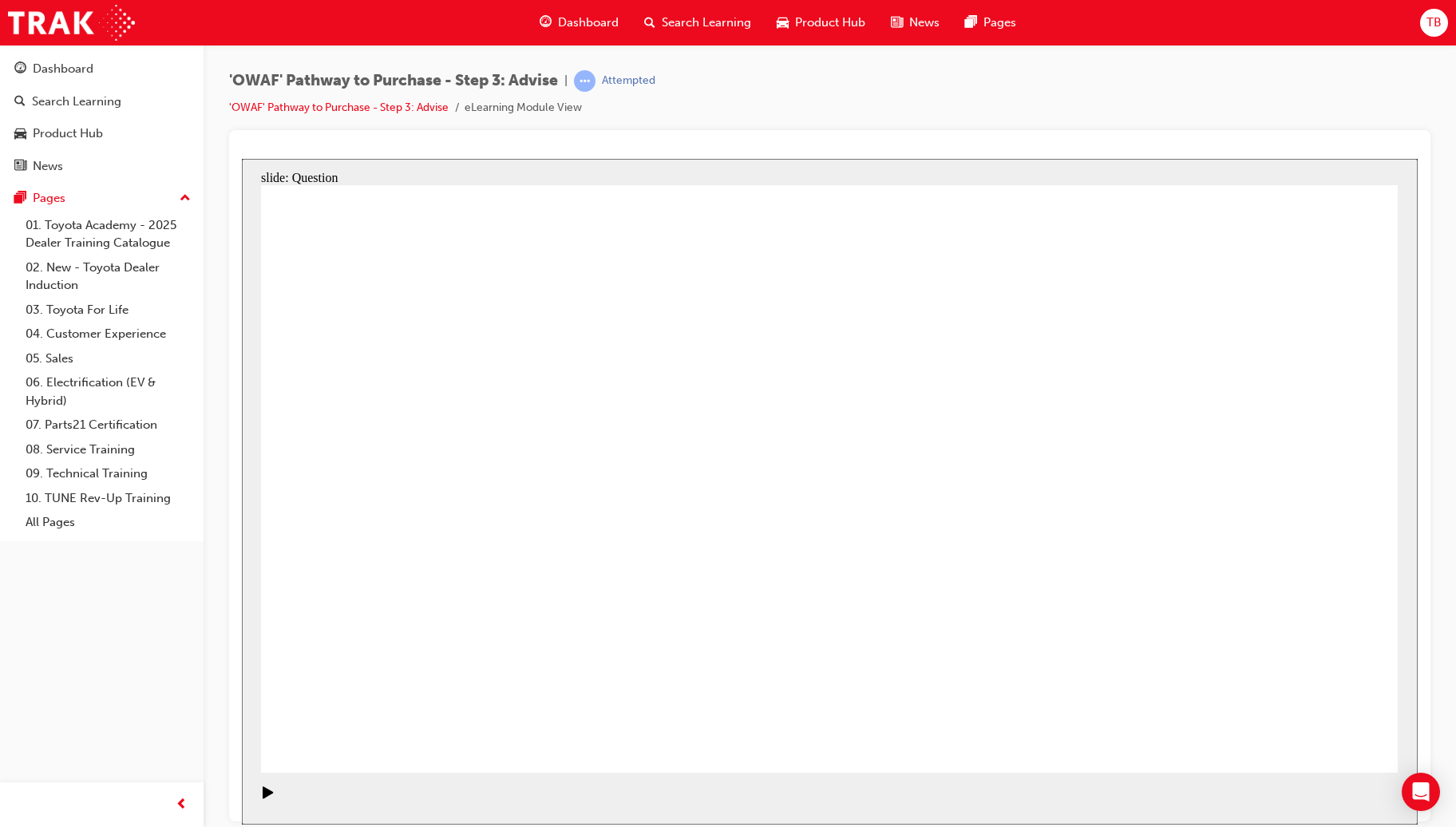
drag, startPoint x: 1211, startPoint y: 560, endPoint x: 823, endPoint y: 566, distance: 388.0
drag, startPoint x: 1205, startPoint y: 549, endPoint x: 516, endPoint y: 538, distance: 689.1
drag, startPoint x: 1192, startPoint y: 547, endPoint x: 828, endPoint y: 537, distance: 364.1
drag, startPoint x: 1205, startPoint y: 558, endPoint x: 817, endPoint y: 546, distance: 388.2
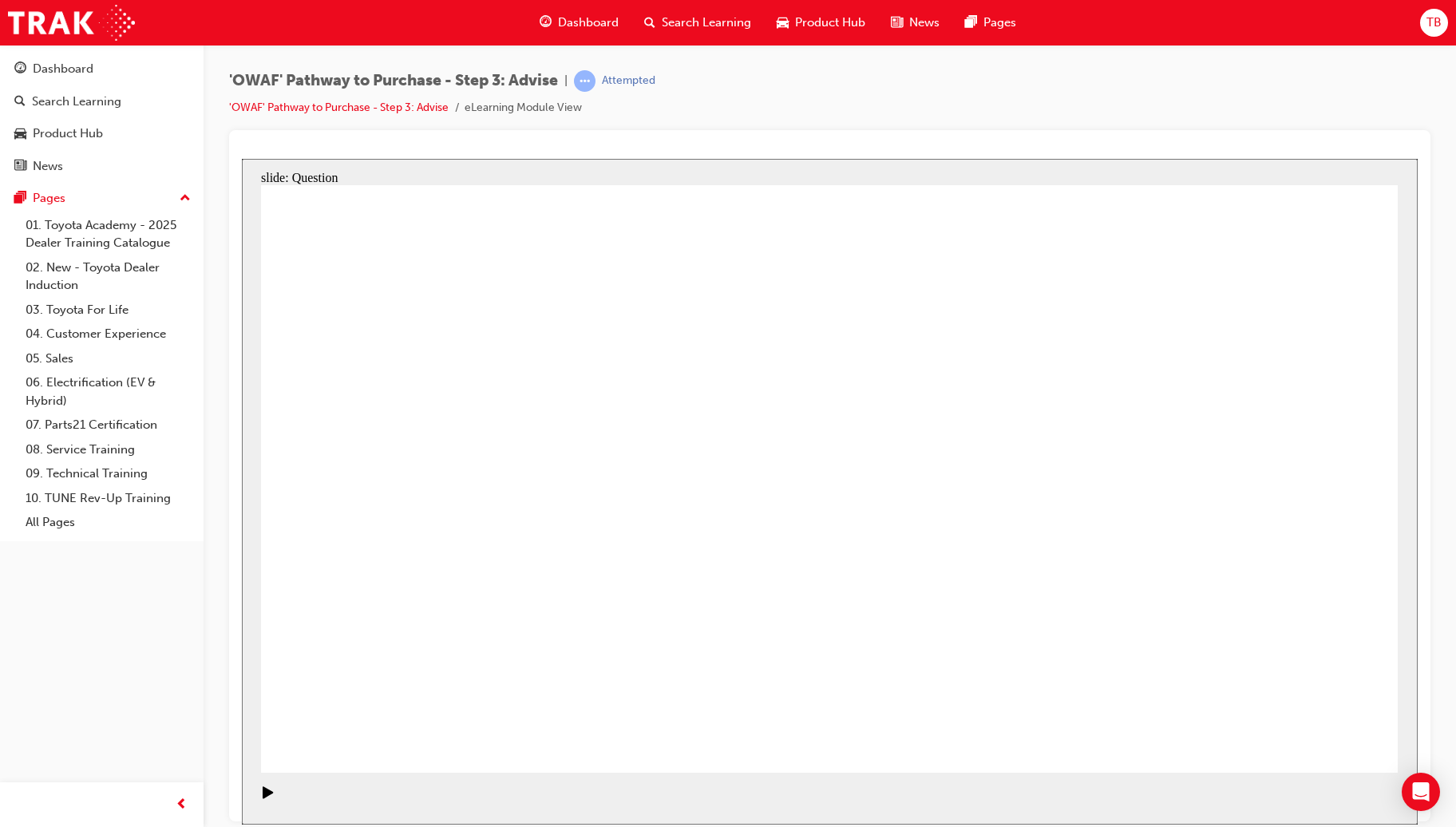
drag, startPoint x: 1210, startPoint y: 547, endPoint x: 837, endPoint y: 545, distance: 373.0
drag, startPoint x: 1213, startPoint y: 562, endPoint x: 508, endPoint y: 547, distance: 705.2
drag, startPoint x: 1195, startPoint y: 559, endPoint x: 489, endPoint y: 540, distance: 706.3
drag, startPoint x: 1227, startPoint y: 563, endPoint x: 484, endPoint y: 550, distance: 743.1
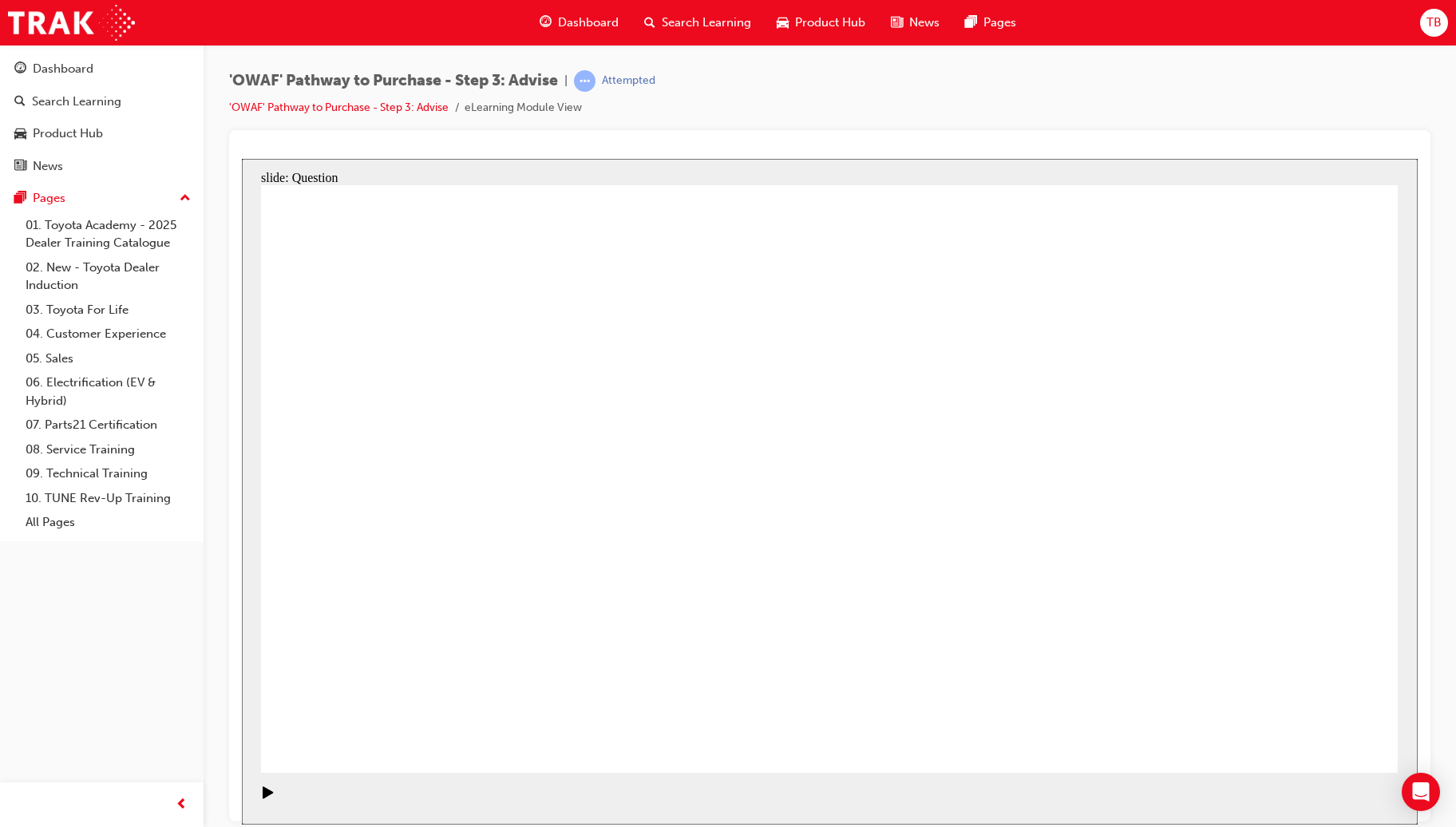
drag, startPoint x: 608, startPoint y: 599, endPoint x: 965, endPoint y: 596, distance: 357.0
drag, startPoint x: 461, startPoint y: 507, endPoint x: 1022, endPoint y: 593, distance: 567.6
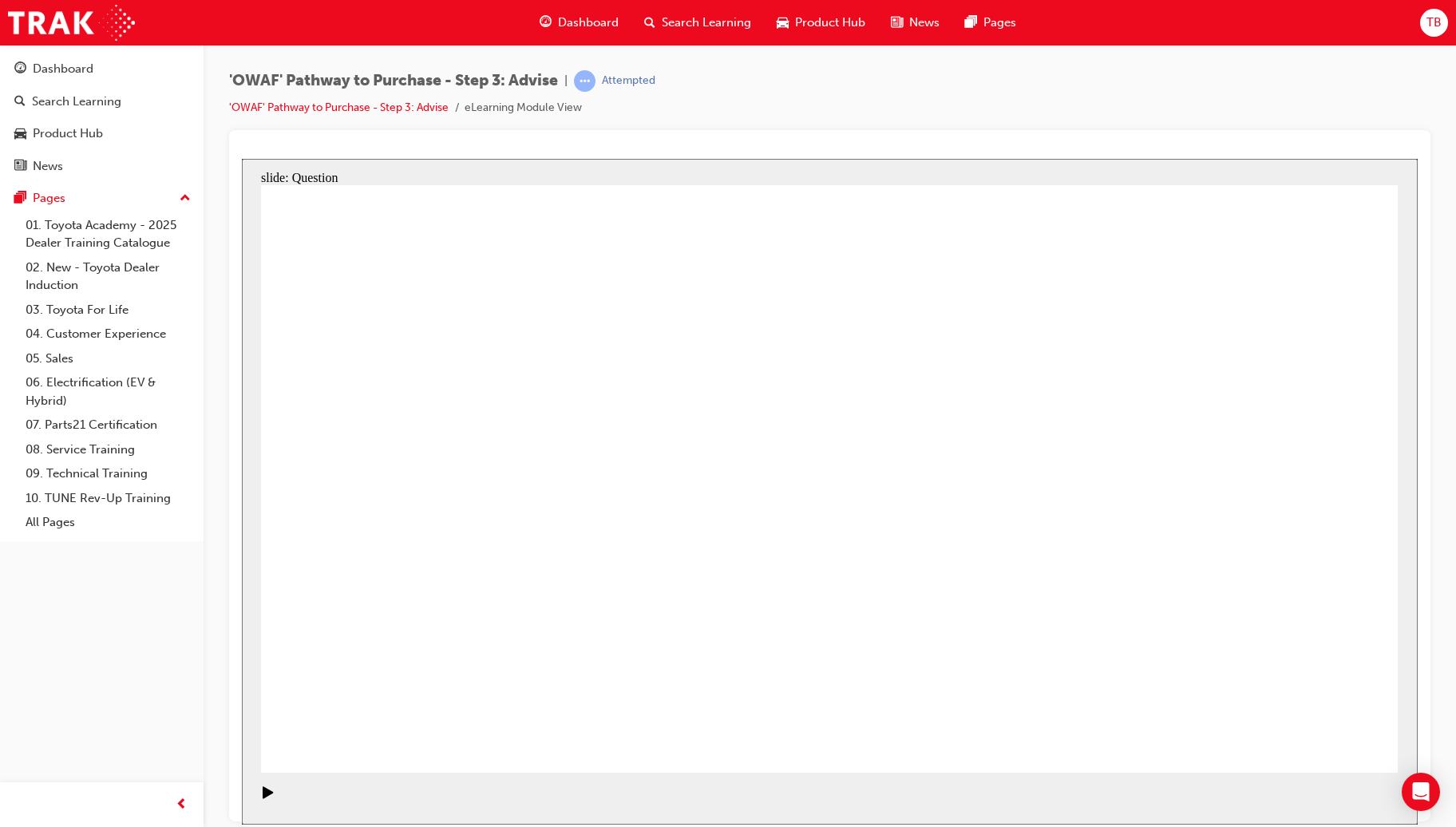
drag, startPoint x: 463, startPoint y: 418, endPoint x: 482, endPoint y: 480, distance: 64.8
drag, startPoint x: 456, startPoint y: 602, endPoint x: 990, endPoint y: 604, distance: 534.0
drag, startPoint x: 612, startPoint y: 517, endPoint x: 1007, endPoint y: 611, distance: 406.0
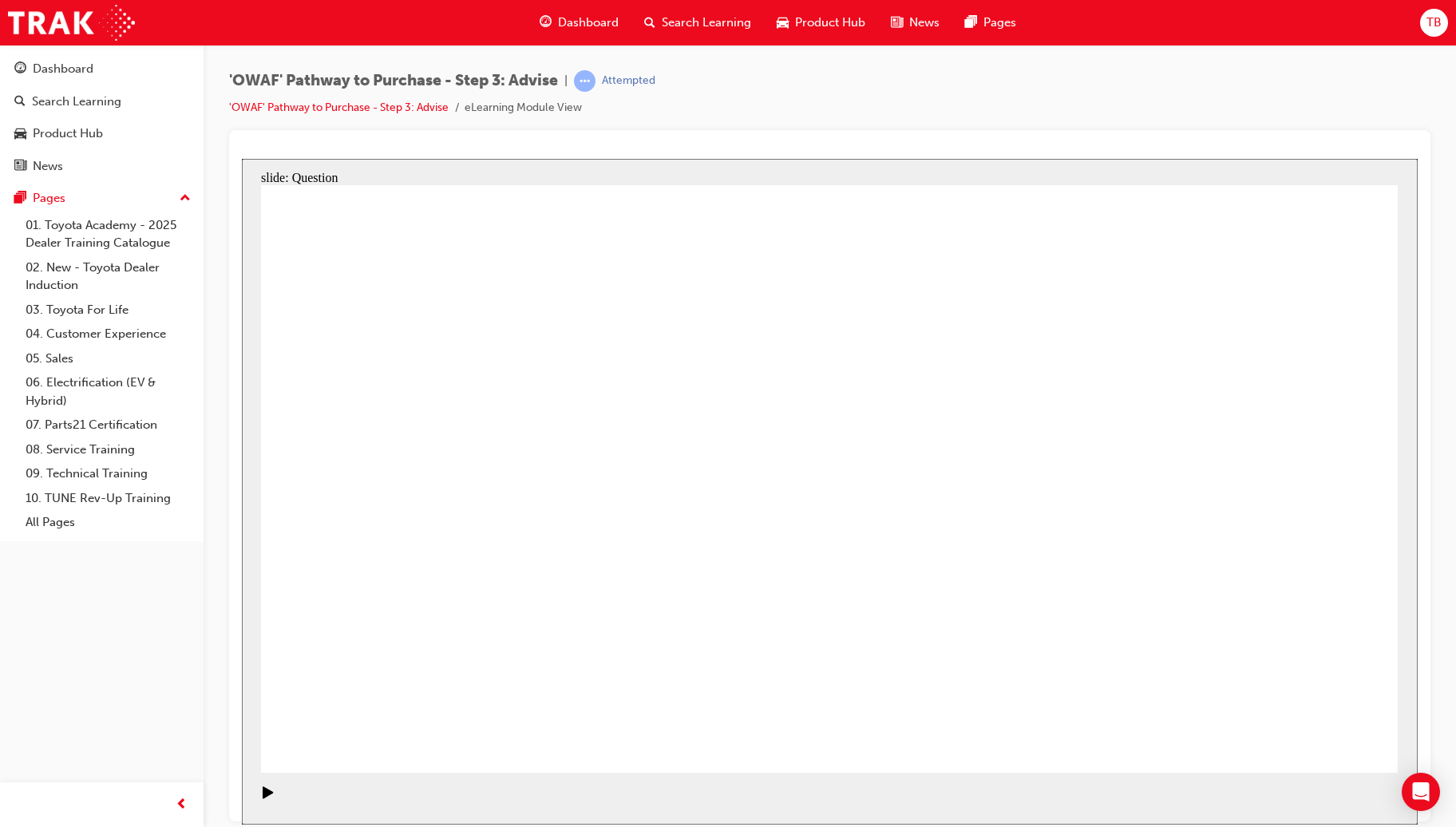
drag, startPoint x: 894, startPoint y: 522, endPoint x: 550, endPoint y: 517, distance: 344.0
drag, startPoint x: 482, startPoint y: 402, endPoint x: 837, endPoint y: 629, distance: 421.4
drag, startPoint x: 824, startPoint y: 416, endPoint x: 372, endPoint y: 633, distance: 501.4
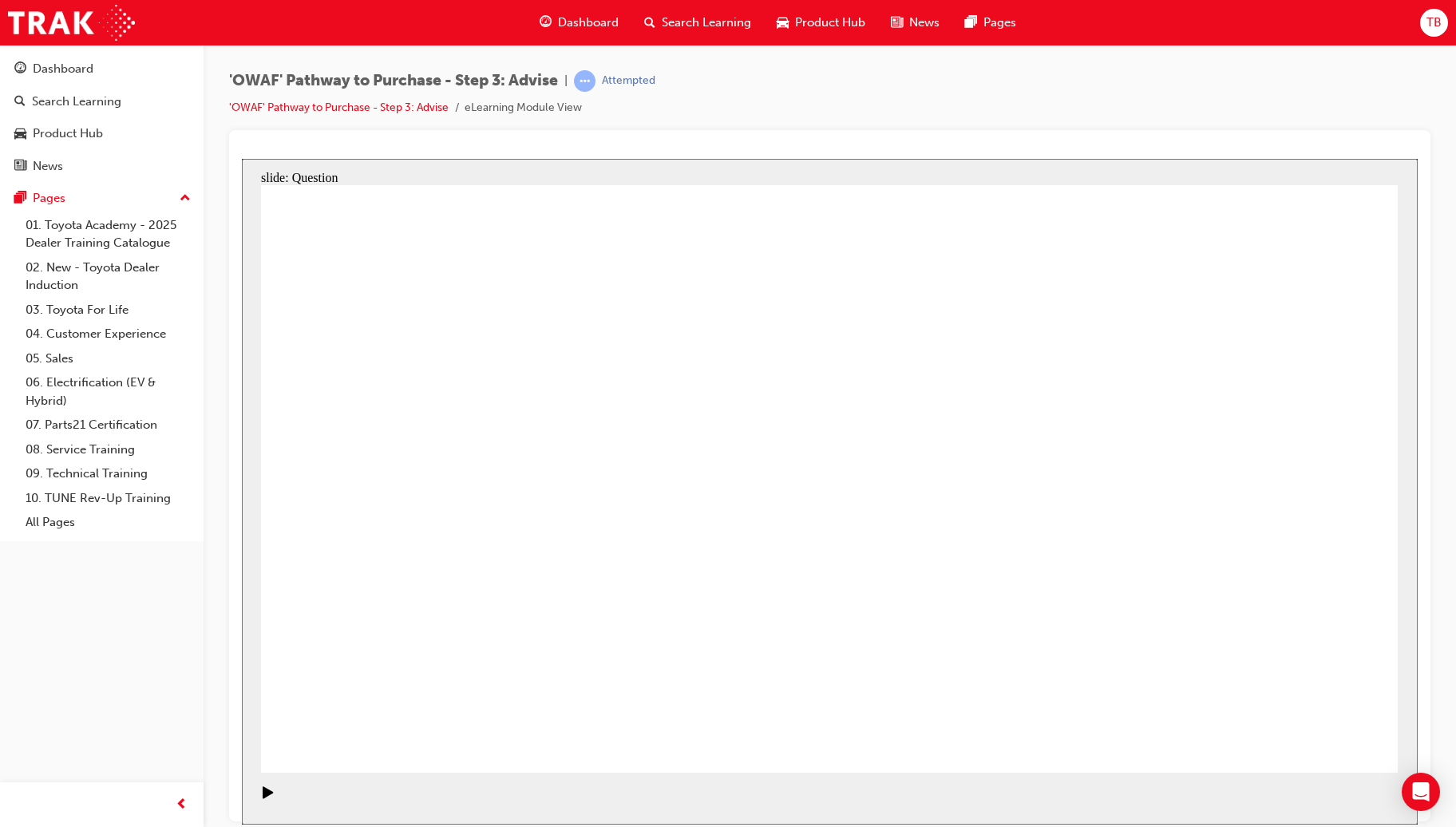
drag, startPoint x: 717, startPoint y: 416, endPoint x: 725, endPoint y: 411, distance: 9.4
drag, startPoint x: 1054, startPoint y: 415, endPoint x: 1059, endPoint y: 424, distance: 10.3
drag, startPoint x: 1290, startPoint y: 420, endPoint x: 726, endPoint y: 642, distance: 606.1
drag, startPoint x: 950, startPoint y: 416, endPoint x: 492, endPoint y: 635, distance: 507.7
drag, startPoint x: 386, startPoint y: 413, endPoint x: 1173, endPoint y: 638, distance: 818.5
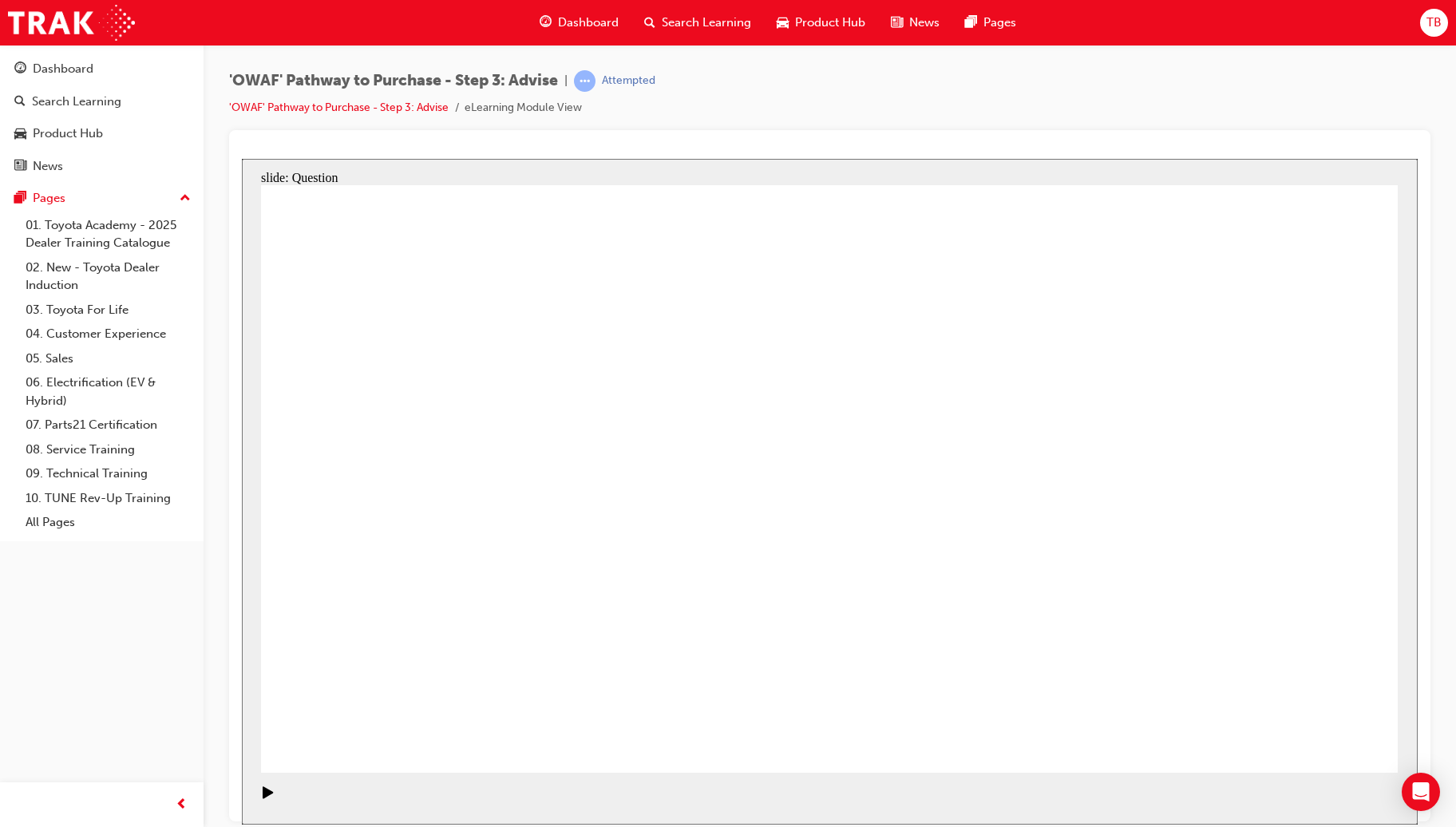
drag, startPoint x: 1173, startPoint y: 416, endPoint x: 944, endPoint y: 639, distance: 319.6
drag, startPoint x: 731, startPoint y: 413, endPoint x: 1063, endPoint y: 632, distance: 397.7
drag, startPoint x: 1059, startPoint y: 404, endPoint x: 606, endPoint y: 624, distance: 503.6
drag, startPoint x: 594, startPoint y: 413, endPoint x: 1281, endPoint y: 652, distance: 727.4
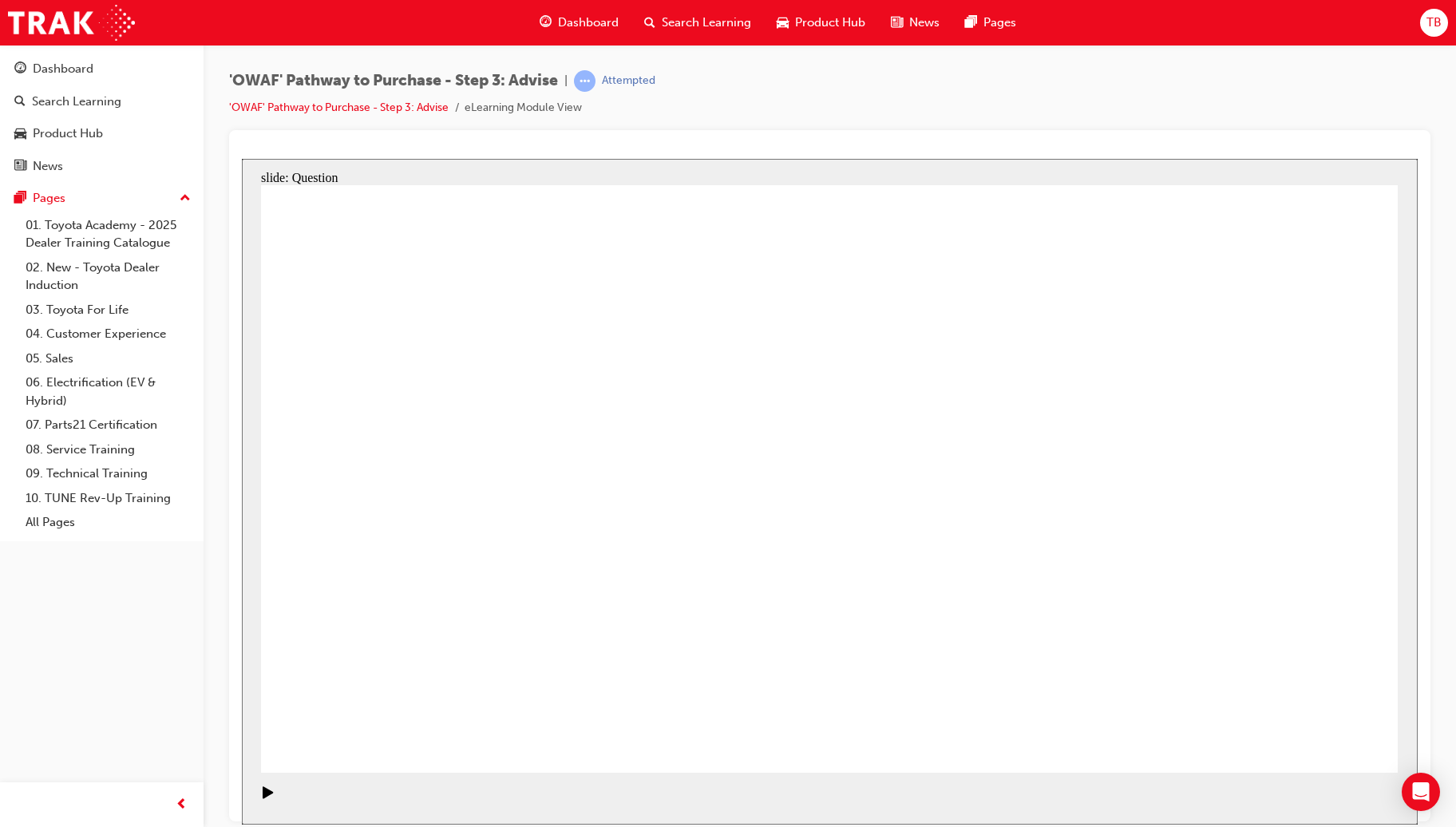
drag, startPoint x: 961, startPoint y: 650, endPoint x: 1076, endPoint y: 662, distance: 115.6
drag, startPoint x: 705, startPoint y: 437, endPoint x: 926, endPoint y: 672, distance: 322.6
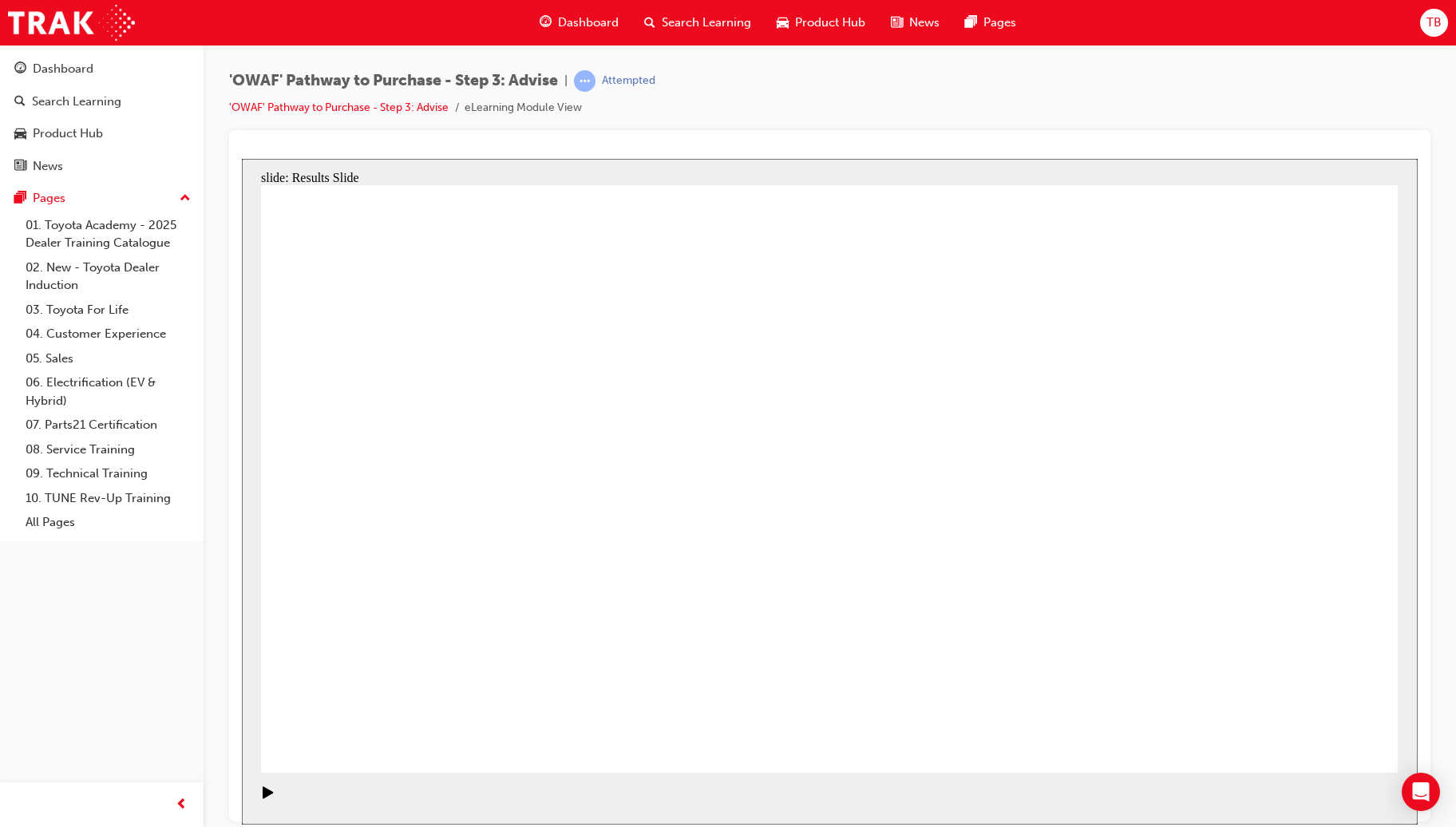
drag, startPoint x: 556, startPoint y: 666, endPoint x: 559, endPoint y: 577, distance: 89.1
drag, startPoint x: 866, startPoint y: 668, endPoint x: 517, endPoint y: 442, distance: 415.8
drag, startPoint x: 1130, startPoint y: 658, endPoint x: 441, endPoint y: 492, distance: 708.7
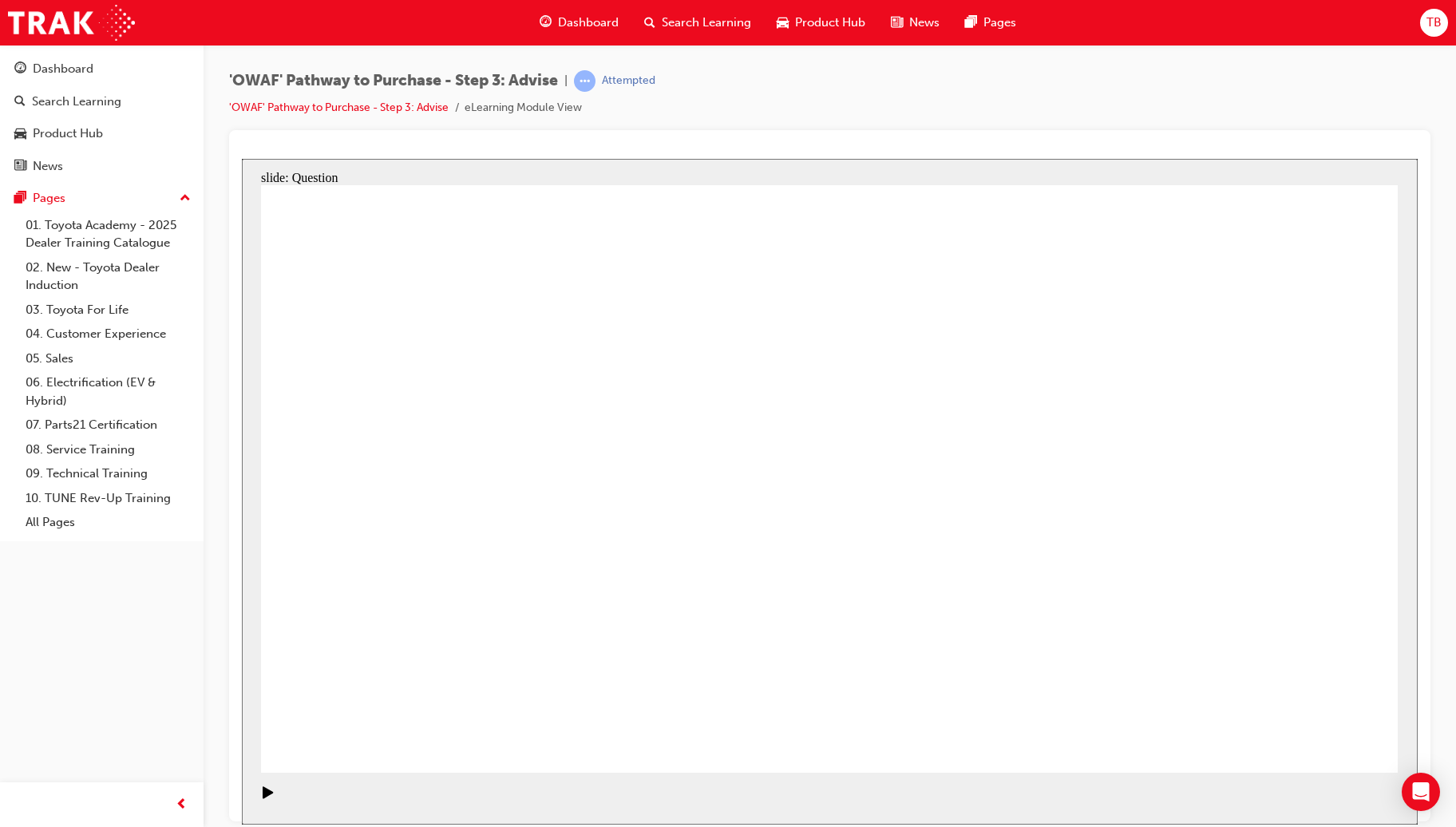
drag, startPoint x: 638, startPoint y: 605, endPoint x: 764, endPoint y: 431, distance: 214.8
drag, startPoint x: 860, startPoint y: 660, endPoint x: 1031, endPoint y: 482, distance: 246.8
drag, startPoint x: 760, startPoint y: 434, endPoint x: 516, endPoint y: 494, distance: 251.3
drag, startPoint x: 650, startPoint y: 657, endPoint x: 758, endPoint y: 436, distance: 246.0
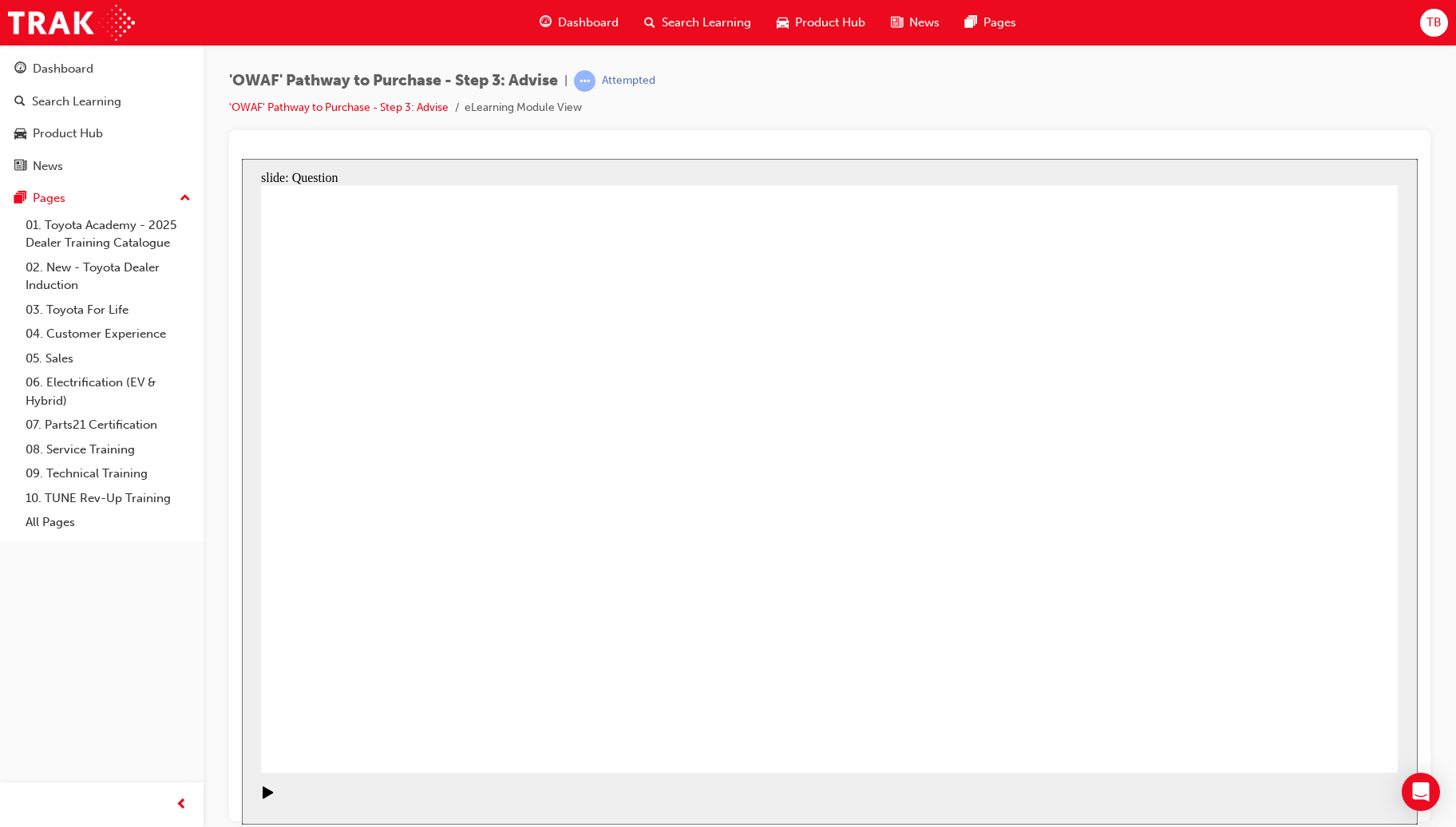
drag, startPoint x: 490, startPoint y: 429, endPoint x: 612, endPoint y: 425, distance: 122.1
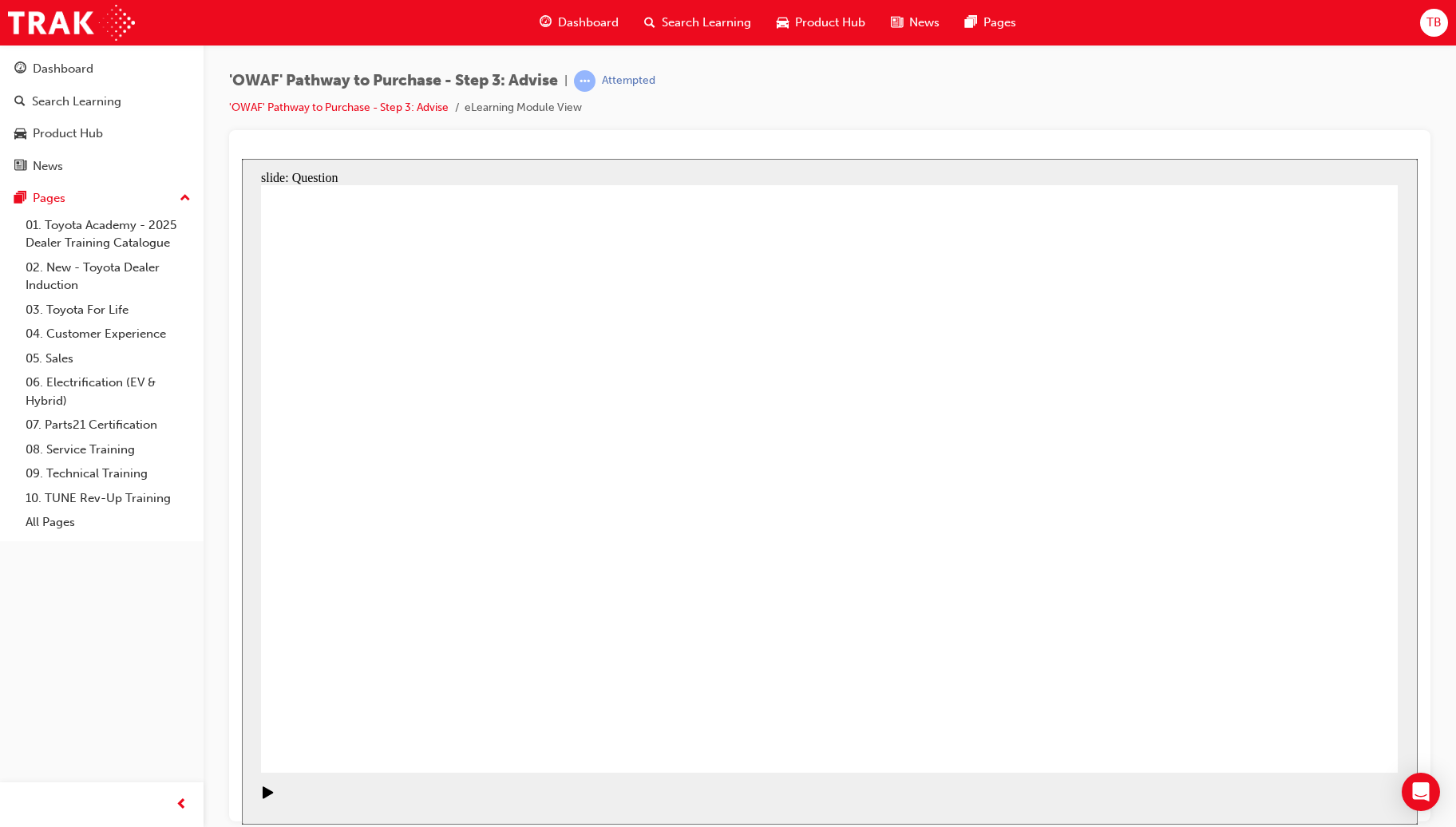
drag, startPoint x: 789, startPoint y: 442, endPoint x: 633, endPoint y: 612, distance: 230.7
drag, startPoint x: 633, startPoint y: 666, endPoint x: 757, endPoint y: 425, distance: 271.0
drag, startPoint x: 530, startPoint y: 485, endPoint x: 653, endPoint y: 620, distance: 182.6
drag, startPoint x: 1006, startPoint y: 482, endPoint x: 506, endPoint y: 485, distance: 500.0
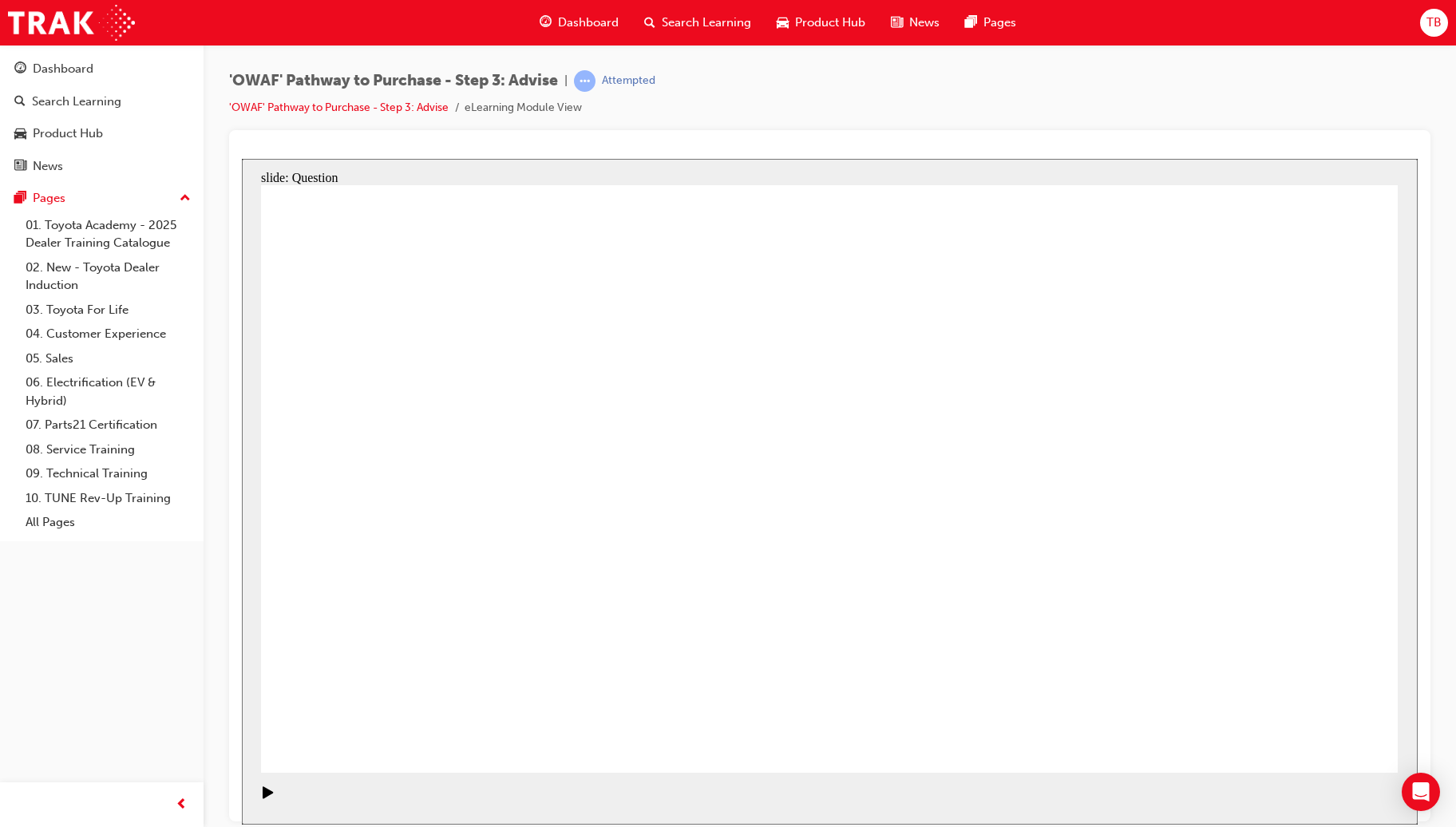
drag, startPoint x: 1197, startPoint y: 558, endPoint x: 823, endPoint y: 580, distance: 374.6
drag, startPoint x: 1205, startPoint y: 545, endPoint x: 492, endPoint y: 528, distance: 713.2
drag, startPoint x: 1200, startPoint y: 555, endPoint x: 845, endPoint y: 545, distance: 355.1
drag, startPoint x: 1197, startPoint y: 554, endPoint x: 835, endPoint y: 536, distance: 362.4
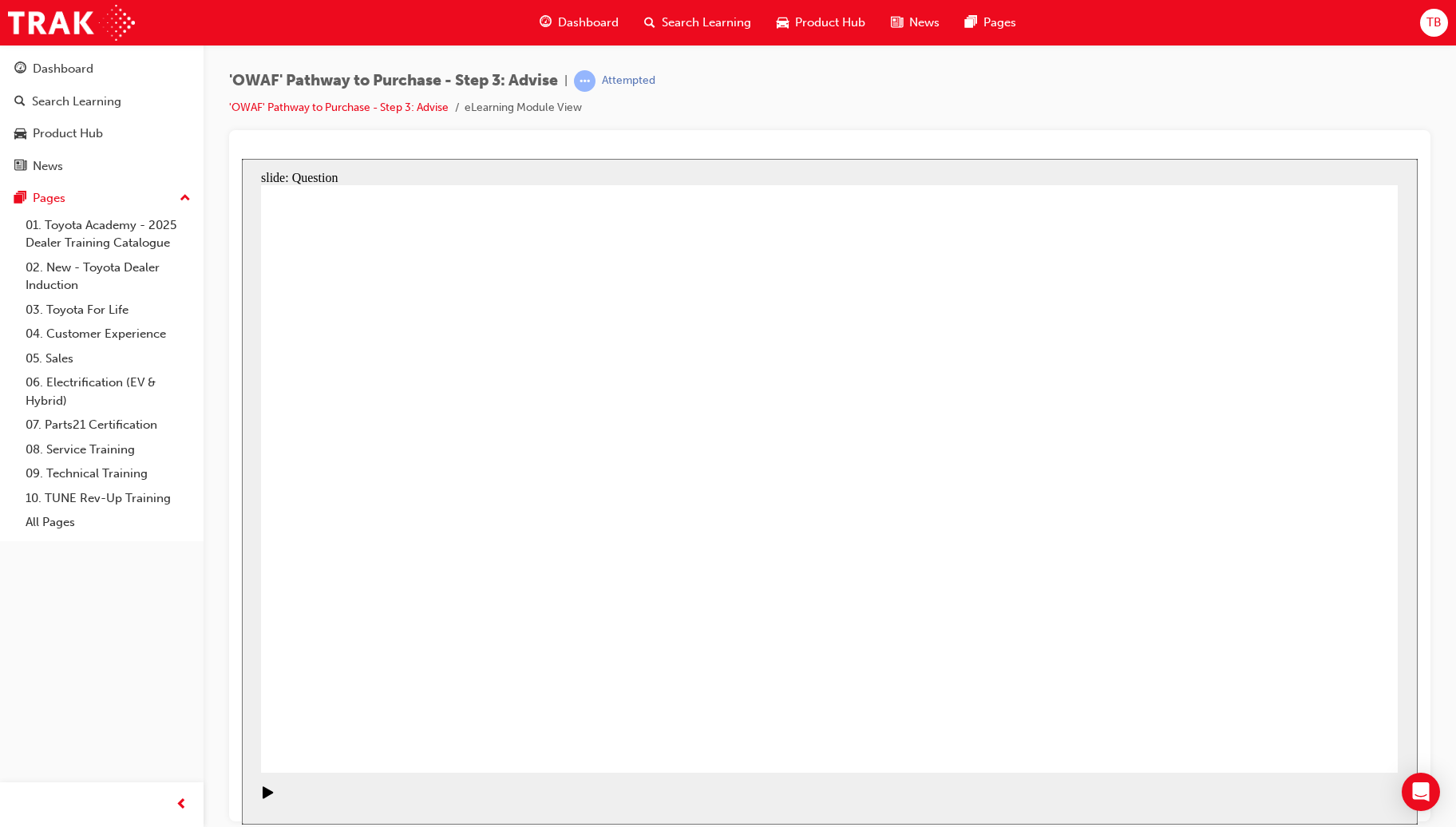
drag, startPoint x: 1196, startPoint y: 552, endPoint x: 848, endPoint y: 541, distance: 348.2
drag, startPoint x: 1199, startPoint y: 558, endPoint x: 496, endPoint y: 536, distance: 703.3
drag, startPoint x: 1228, startPoint y: 553, endPoint x: 529, endPoint y: 545, distance: 699.0
drag, startPoint x: 1210, startPoint y: 562, endPoint x: 474, endPoint y: 537, distance: 736.4
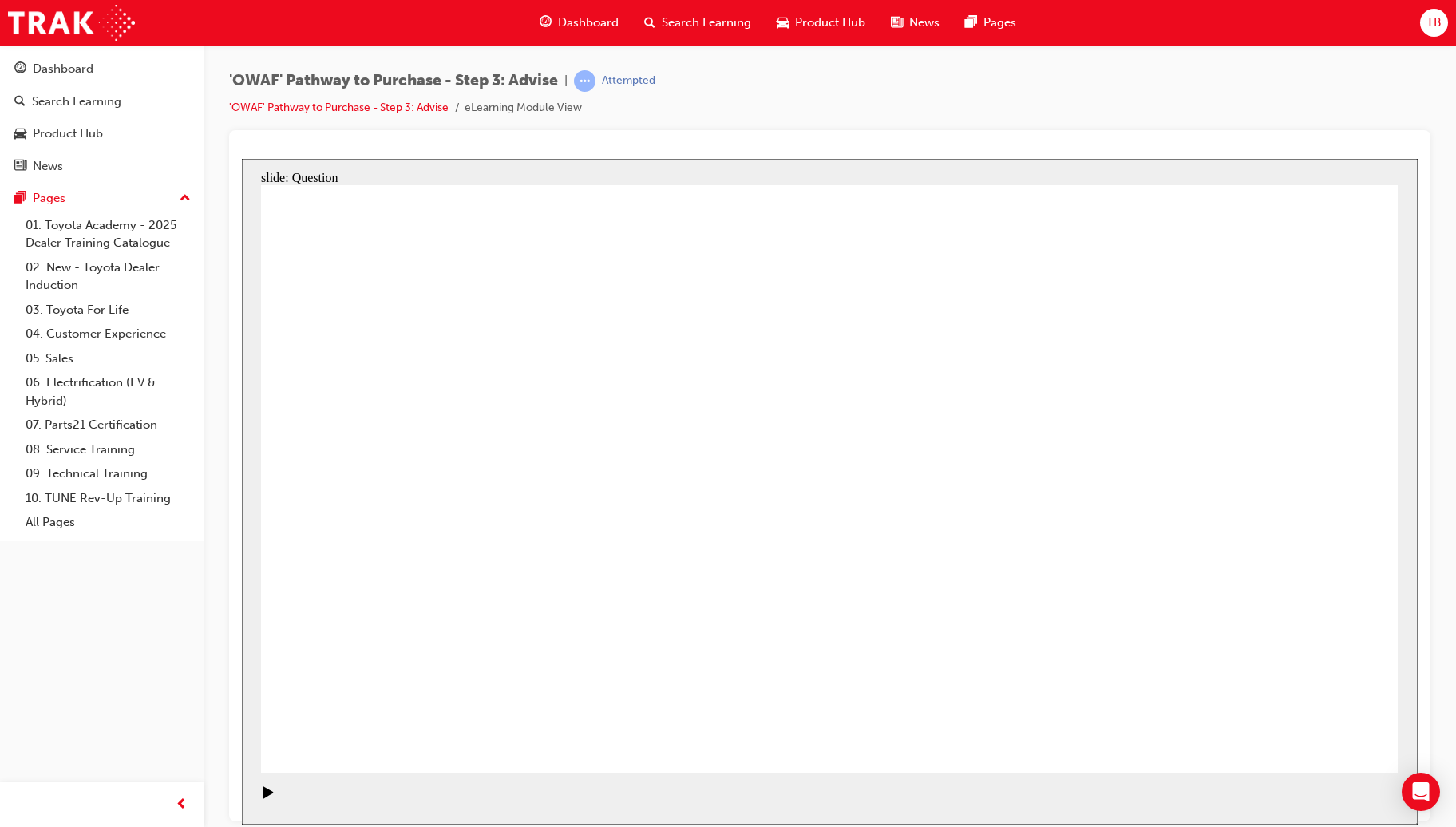
drag, startPoint x: 453, startPoint y: 505, endPoint x: 1033, endPoint y: 606, distance: 588.7
drag, startPoint x: 604, startPoint y: 606, endPoint x: 998, endPoint y: 539, distance: 399.7
